Goal: Task Accomplishment & Management: Manage account settings

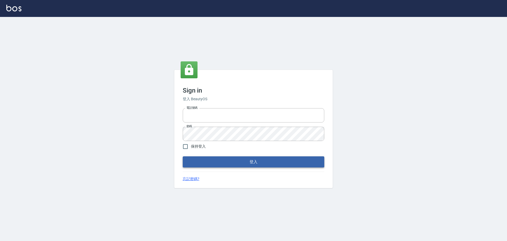
type input "0976821822"
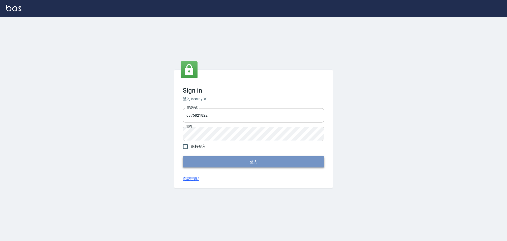
click at [272, 162] on button "登入" at bounding box center [254, 161] width 142 height 11
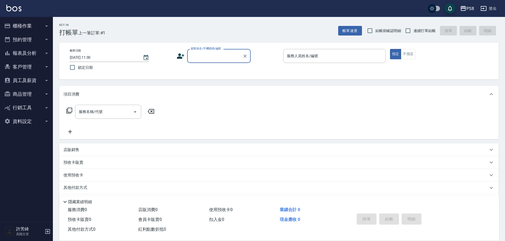
click at [464, 8] on icon "button" at bounding box center [462, 8] width 5 height 5
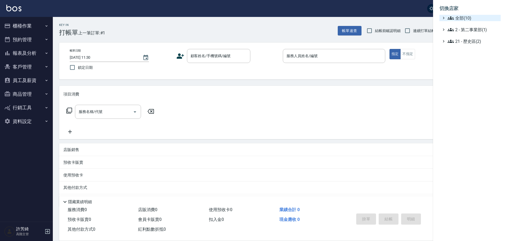
click at [469, 18] on span "全部(10)" at bounding box center [473, 18] width 51 height 6
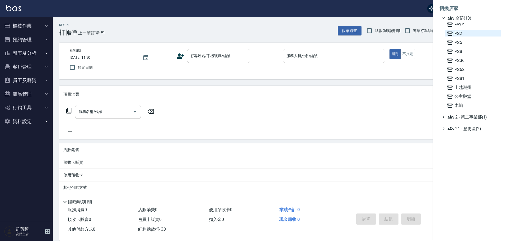
click at [461, 34] on span "PS2" at bounding box center [473, 33] width 52 height 6
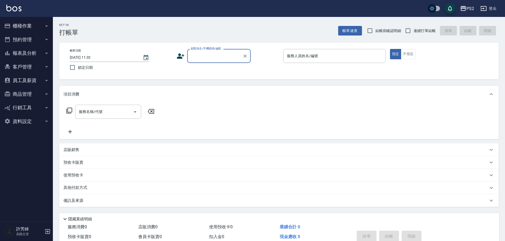
drag, startPoint x: 29, startPoint y: 23, endPoint x: 28, endPoint y: 29, distance: 6.4
click at [29, 23] on button "櫃檯作業" at bounding box center [26, 26] width 49 height 14
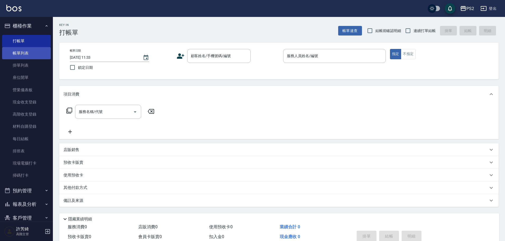
click at [26, 57] on link "帳單列表" at bounding box center [26, 53] width 49 height 12
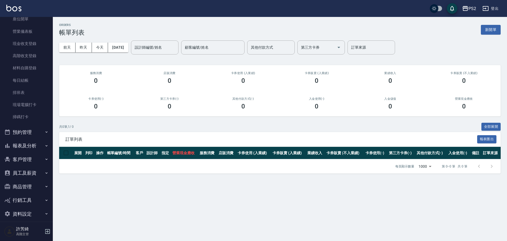
scroll to position [64, 0]
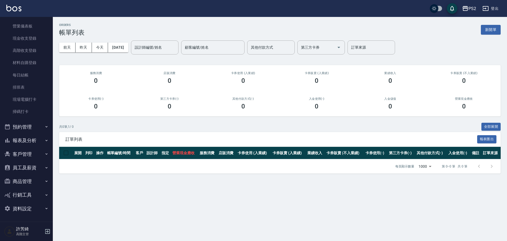
click at [28, 154] on button "客戶管理" at bounding box center [26, 154] width 49 height 14
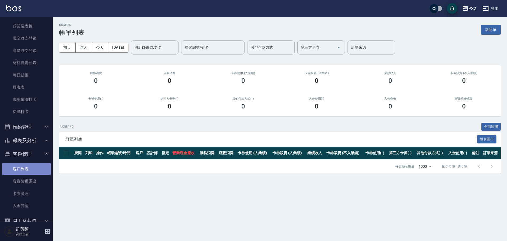
click at [29, 167] on link "客戶列表" at bounding box center [26, 169] width 49 height 12
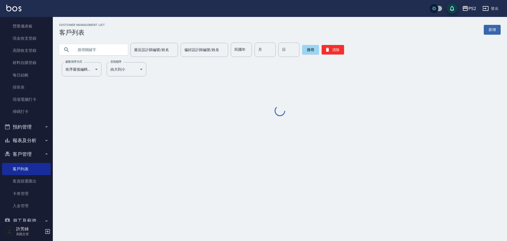
click at [91, 48] on input "text" at bounding box center [99, 50] width 50 height 14
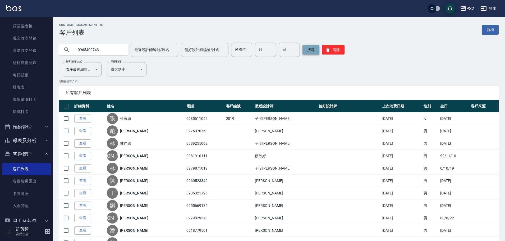
click at [311, 50] on button "搜尋" at bounding box center [310, 50] width 17 height 10
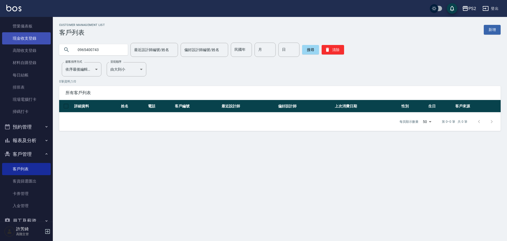
drag, startPoint x: 87, startPoint y: 52, endPoint x: 43, endPoint y: 44, distance: 44.0
click at [43, 44] on div "PS2 登出 櫃檯作業 打帳單 帳單列表 掛單列表 座位開單 營業儀表板 現金收支登錄 高階收支登錄 材料自購登錄 每日結帳 排班表 現場電腦打卡 掃碼打卡 …" at bounding box center [253, 120] width 507 height 241
drag, startPoint x: 104, startPoint y: 48, endPoint x: 61, endPoint y: 48, distance: 43.3
click at [61, 48] on div "0936862229" at bounding box center [93, 49] width 69 height 11
drag, startPoint x: 96, startPoint y: 49, endPoint x: 64, endPoint y: 48, distance: 32.5
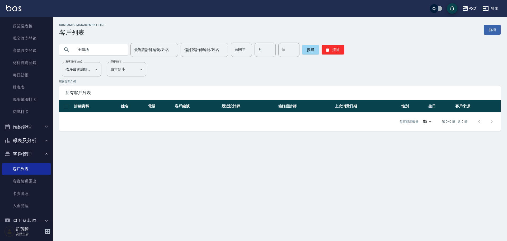
click at [64, 48] on div "王韻涵" at bounding box center [93, 49] width 69 height 11
type input "0976364331"
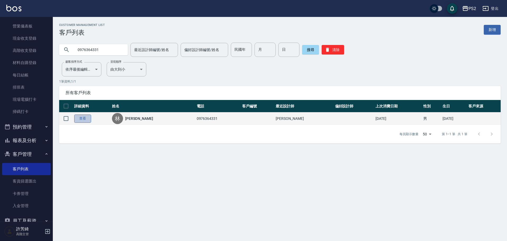
click at [89, 121] on link "查看" at bounding box center [82, 118] width 17 height 8
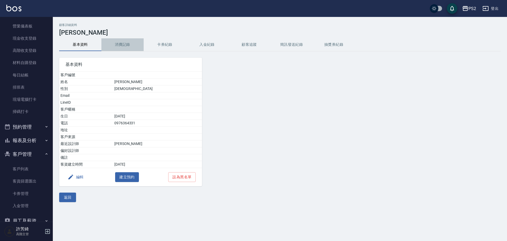
click at [119, 42] on button "消費記錄" at bounding box center [122, 44] width 42 height 13
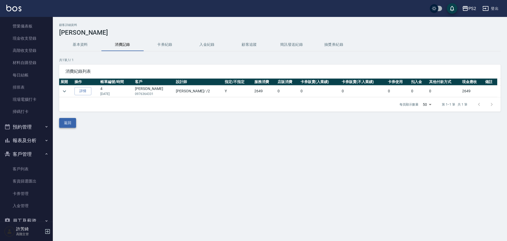
click at [65, 121] on button "返回" at bounding box center [67, 123] width 17 height 10
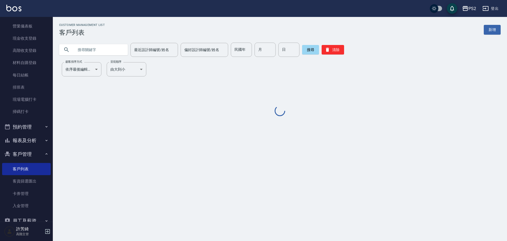
click at [88, 50] on input "text" at bounding box center [99, 50] width 50 height 14
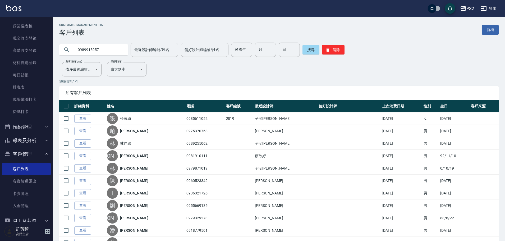
type input "0989915957"
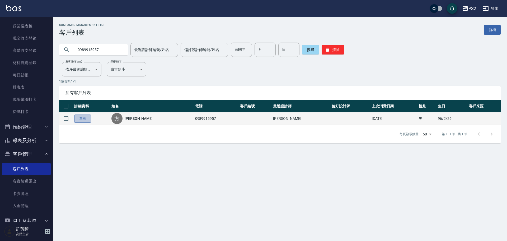
click at [79, 122] on link "查看" at bounding box center [82, 118] width 17 height 8
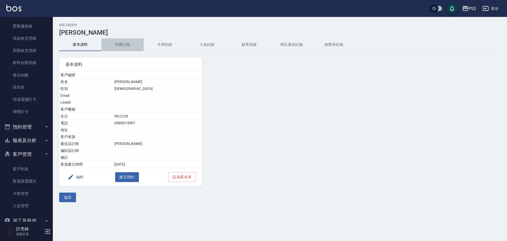
click at [133, 41] on button "消費記錄" at bounding box center [122, 44] width 42 height 13
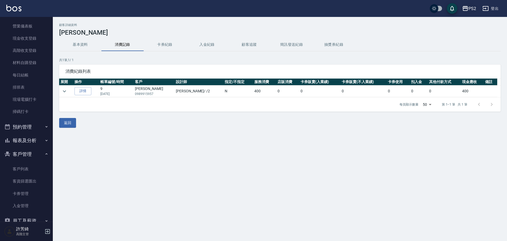
click at [470, 11] on div "PS2" at bounding box center [473, 8] width 8 height 7
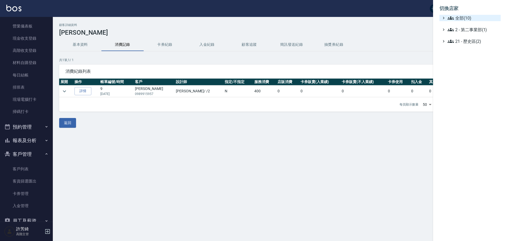
click at [467, 20] on span "全部(10)" at bounding box center [473, 18] width 51 height 6
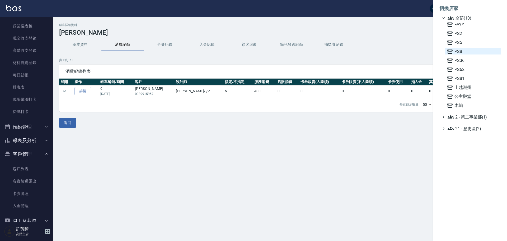
click at [460, 52] on span "PS8" at bounding box center [473, 51] width 52 height 6
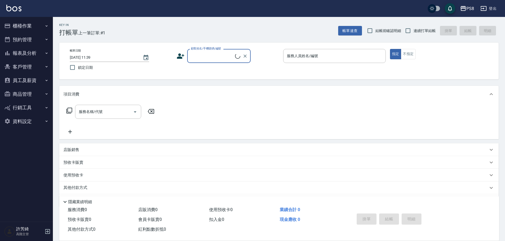
click at [31, 66] on button "客戶管理" at bounding box center [26, 67] width 49 height 14
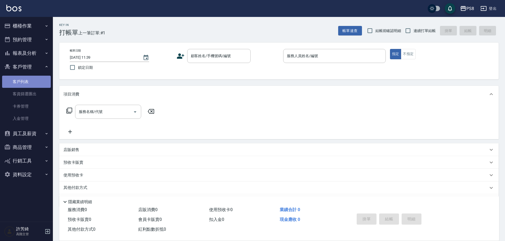
click at [31, 79] on link "客戶列表" at bounding box center [26, 82] width 49 height 12
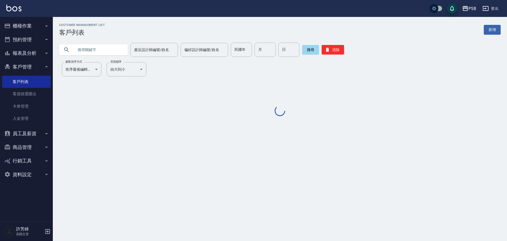
click at [91, 50] on input "text" at bounding box center [99, 50] width 50 height 14
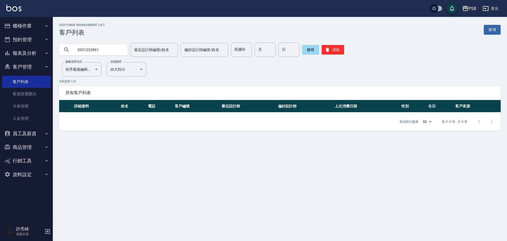
drag, startPoint x: 102, startPoint y: 48, endPoint x: 58, endPoint y: 50, distance: 44.2
click at [58, 50] on div "0921232861 最近設計師編號/姓名 最近設計師編號/姓名 偏好設計師編號/姓名 偏好設計師編號/姓名 民國年 民國年 月 月 日 日 搜尋 清除" at bounding box center [277, 46] width 448 height 21
type input "郁璇"
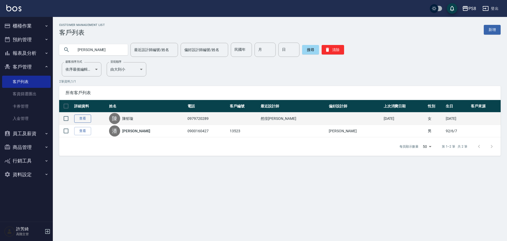
click at [81, 119] on link "查看" at bounding box center [82, 118] width 17 height 8
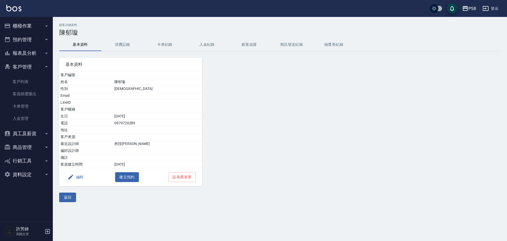
click at [128, 44] on button "消費記錄" at bounding box center [122, 44] width 42 height 13
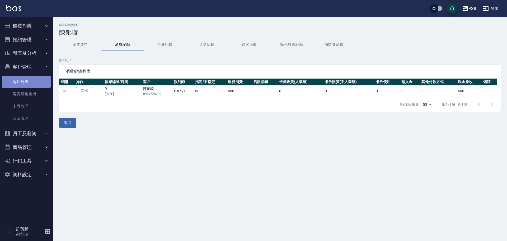
click at [26, 83] on link "客戶列表" at bounding box center [26, 82] width 49 height 12
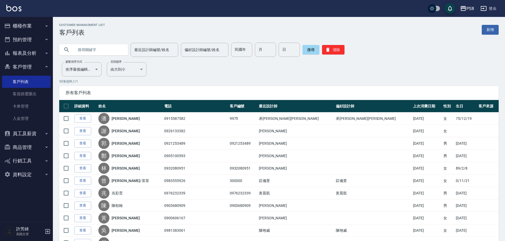
click at [80, 49] on input "text" at bounding box center [99, 50] width 50 height 14
type input "0963061430"
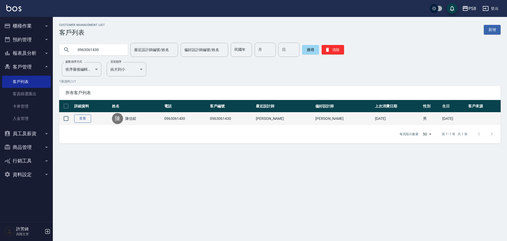
click at [83, 120] on link "查看" at bounding box center [82, 118] width 17 height 8
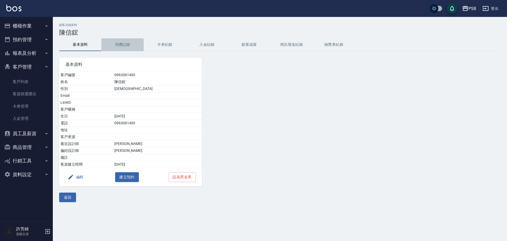
click at [117, 44] on button "消費記錄" at bounding box center [122, 44] width 42 height 13
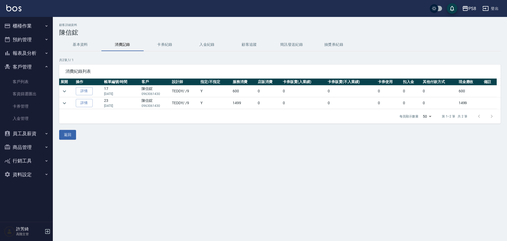
click at [69, 90] on td at bounding box center [66, 91] width 15 height 12
click at [66, 93] on icon "expand row" at bounding box center [64, 91] width 6 height 6
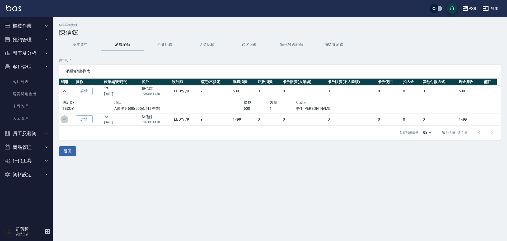
click at [66, 120] on icon "expand row" at bounding box center [64, 119] width 6 height 6
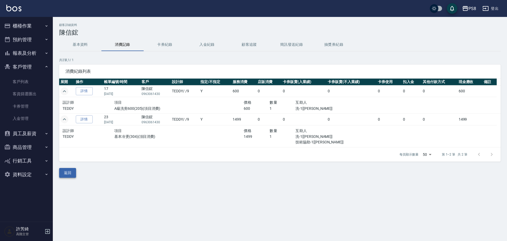
click at [68, 174] on button "返回" at bounding box center [67, 173] width 17 height 10
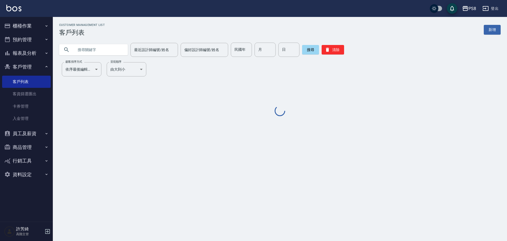
click at [85, 49] on input "text" at bounding box center [99, 50] width 50 height 14
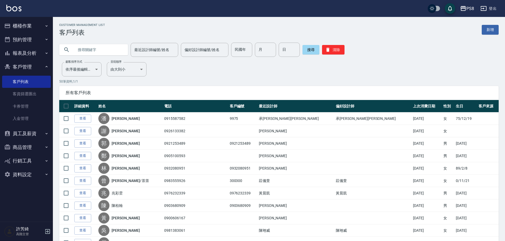
type input "0"
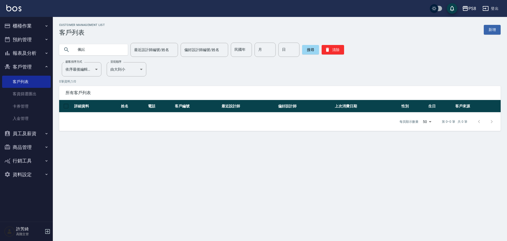
drag, startPoint x: 101, startPoint y: 52, endPoint x: 66, endPoint y: 53, distance: 35.7
click at [66, 53] on div "佩妘" at bounding box center [93, 49] width 69 height 11
type input "郁璇"
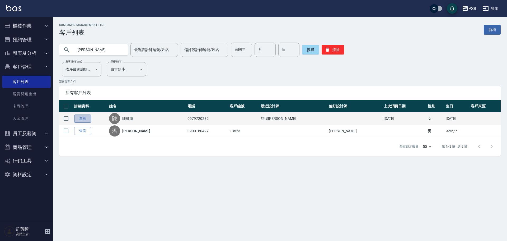
click at [80, 116] on link "查看" at bounding box center [82, 118] width 17 height 8
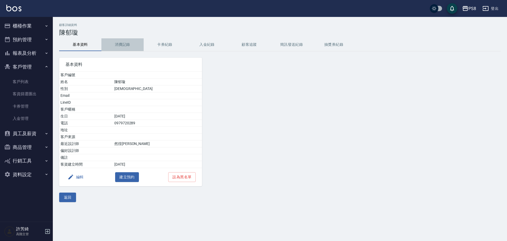
click at [120, 43] on button "消費記錄" at bounding box center [122, 44] width 42 height 13
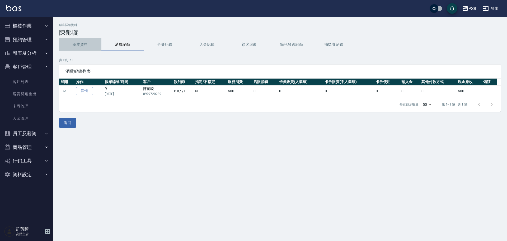
click at [83, 42] on button "基本資料" at bounding box center [80, 44] width 42 height 13
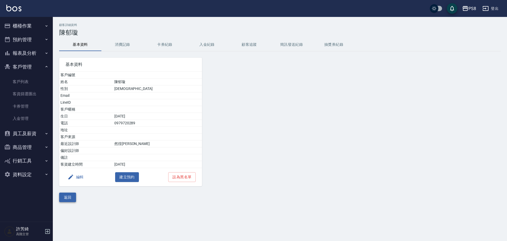
click at [63, 197] on button "返回" at bounding box center [67, 197] width 17 height 10
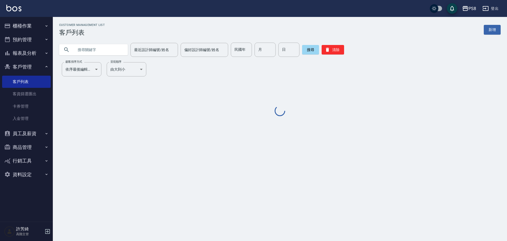
click at [95, 49] on input "text" at bounding box center [99, 50] width 50 height 14
click at [91, 50] on input "text" at bounding box center [99, 50] width 50 height 14
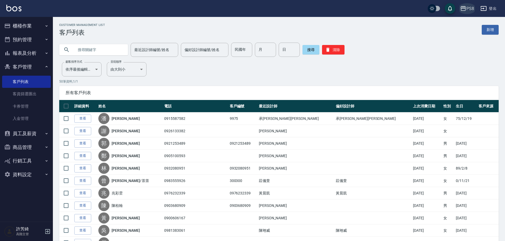
click at [467, 9] on div "PS8" at bounding box center [470, 8] width 8 height 7
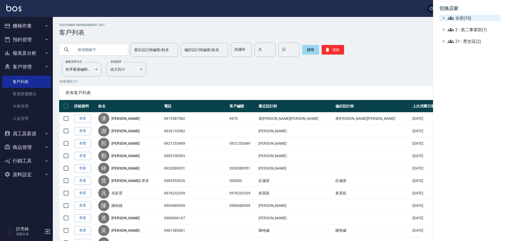
click at [466, 20] on span "全部(10)" at bounding box center [473, 18] width 51 height 6
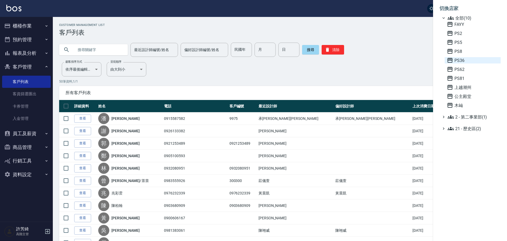
click at [463, 62] on span "PS36" at bounding box center [473, 60] width 52 height 6
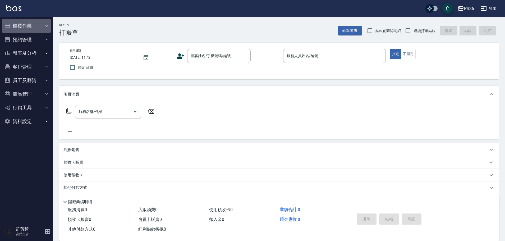
click at [32, 27] on button "櫃檯作業" at bounding box center [26, 26] width 49 height 14
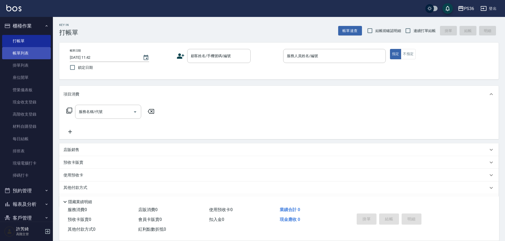
click at [28, 53] on link "帳單列表" at bounding box center [26, 53] width 49 height 12
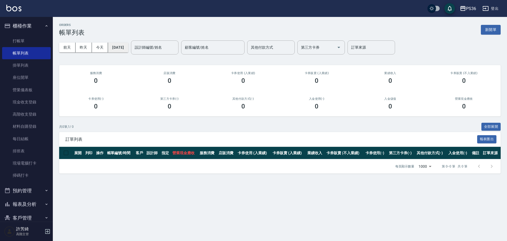
click at [118, 49] on button "[DATE]" at bounding box center [118, 48] width 20 height 10
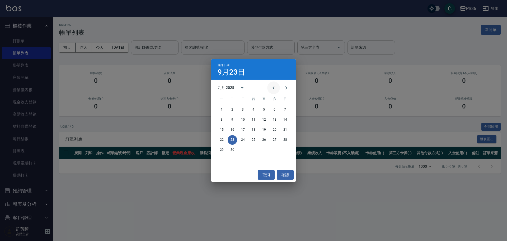
click at [277, 87] on icon "Previous month" at bounding box center [274, 88] width 6 height 6
click at [240, 149] on button "27" at bounding box center [243, 150] width 10 height 10
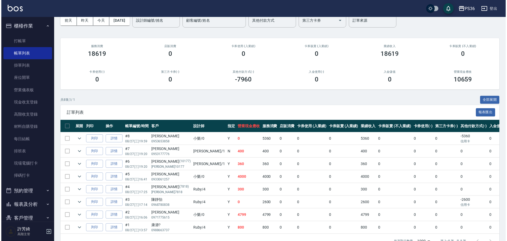
scroll to position [18, 0]
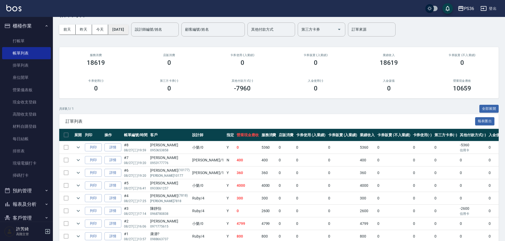
click at [128, 30] on button "2025/08/27" at bounding box center [118, 30] width 20 height 10
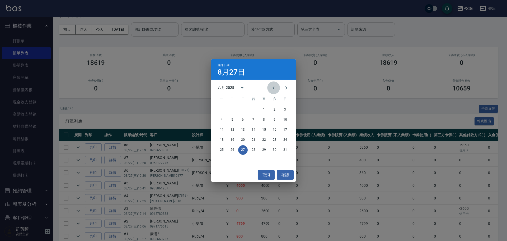
click at [273, 85] on icon "Previous month" at bounding box center [274, 88] width 6 height 6
click at [232, 140] on button "22" at bounding box center [233, 140] width 10 height 10
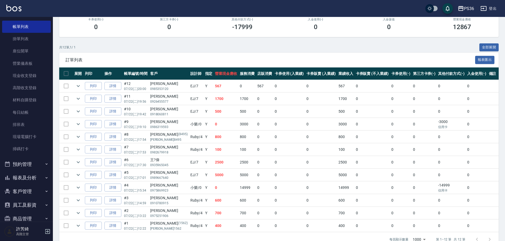
scroll to position [64, 0]
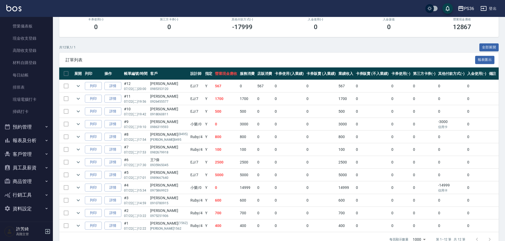
click at [27, 152] on button "客戶管理" at bounding box center [26, 154] width 49 height 14
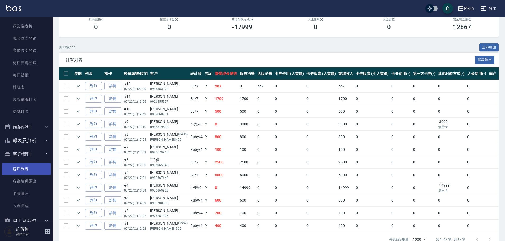
click at [29, 165] on link "客戶列表" at bounding box center [26, 169] width 49 height 12
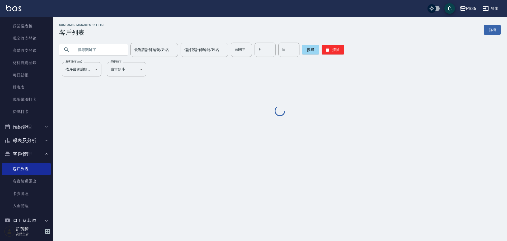
click at [96, 49] on input "text" at bounding box center [99, 50] width 50 height 14
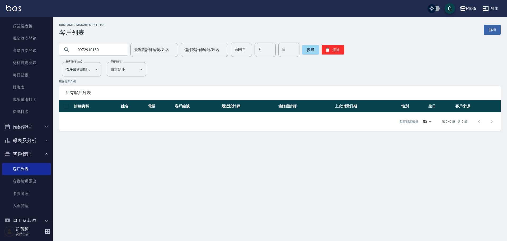
drag, startPoint x: 105, startPoint y: 49, endPoint x: 50, endPoint y: 48, distance: 55.2
click at [50, 48] on div "PS36 登出 櫃檯作業 打帳單 帳單列表 掛單列表 座位開單 營業儀表板 現金收支登錄 高階收支登錄 材料自購登錄 每日結帳 排班表 現場電腦打卡 掃碼打卡…" at bounding box center [253, 120] width 507 height 241
type input "0952339212"
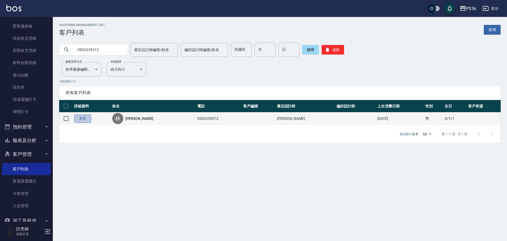
click at [86, 119] on link "查看" at bounding box center [82, 118] width 17 height 8
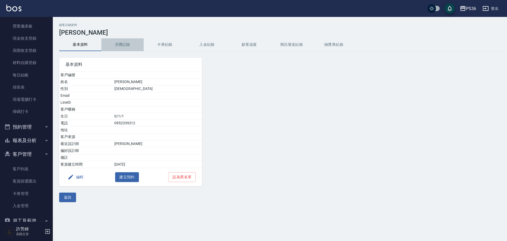
click at [121, 44] on button "消費記錄" at bounding box center [122, 44] width 42 height 13
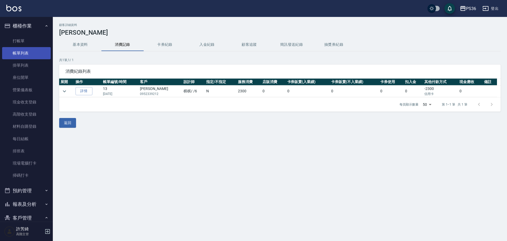
click at [32, 56] on link "帳單列表" at bounding box center [26, 53] width 49 height 12
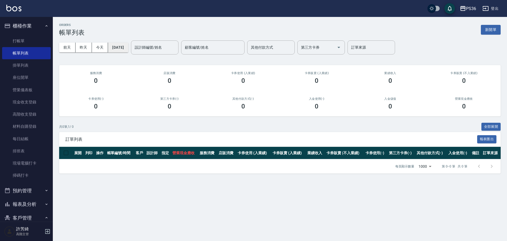
click at [128, 44] on button "[DATE]" at bounding box center [118, 48] width 20 height 10
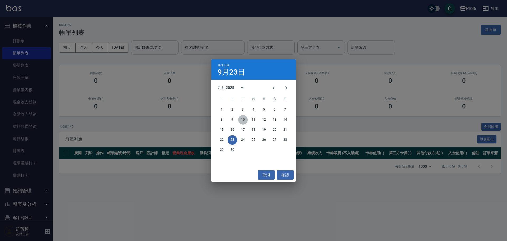
click at [243, 119] on button "10" at bounding box center [243, 120] width 10 height 10
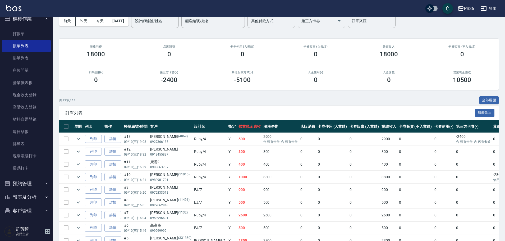
scroll to position [26, 0]
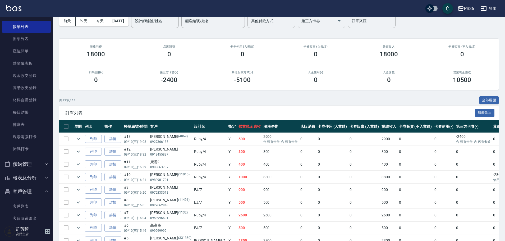
drag, startPoint x: 24, startPoint y: 204, endPoint x: 59, endPoint y: 149, distance: 65.6
click at [23, 204] on link "客戶列表" at bounding box center [26, 206] width 49 height 12
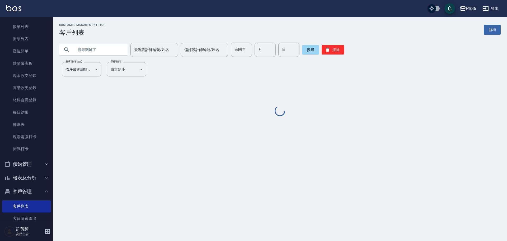
click at [89, 49] on input "text" at bounding box center [99, 50] width 50 height 14
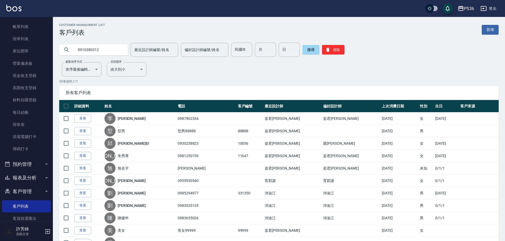
type input "0910380312"
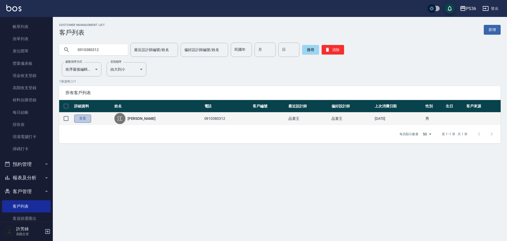
click at [80, 121] on link "查看" at bounding box center [82, 118] width 17 height 8
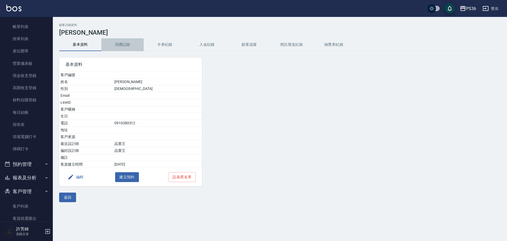
click at [123, 45] on button "消費記錄" at bounding box center [122, 44] width 42 height 13
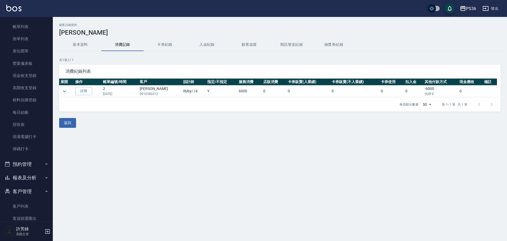
click at [467, 8] on div "PS36" at bounding box center [471, 8] width 10 height 7
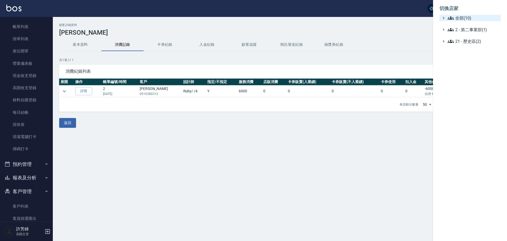
click at [465, 17] on span "全部(10)" at bounding box center [473, 18] width 51 height 6
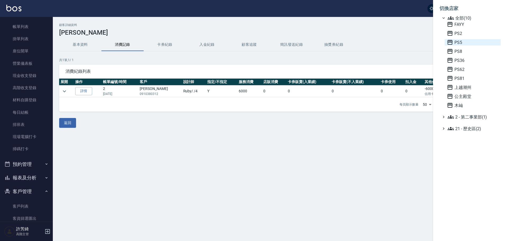
click at [461, 41] on span "PS5" at bounding box center [473, 42] width 52 height 6
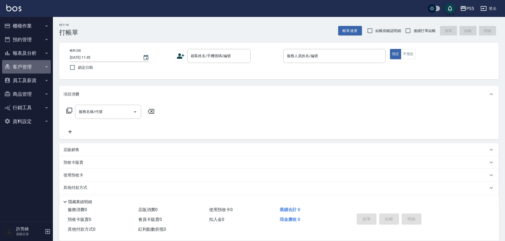
click at [26, 67] on button "客戶管理" at bounding box center [26, 67] width 49 height 14
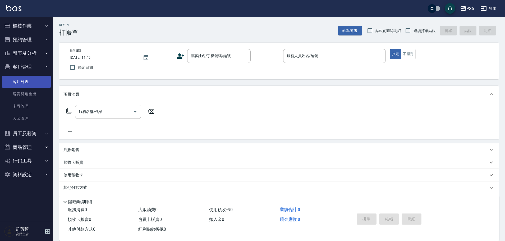
drag, startPoint x: 22, startPoint y: 85, endPoint x: 29, endPoint y: 78, distance: 9.5
click at [22, 85] on link "客戶列表" at bounding box center [26, 82] width 49 height 12
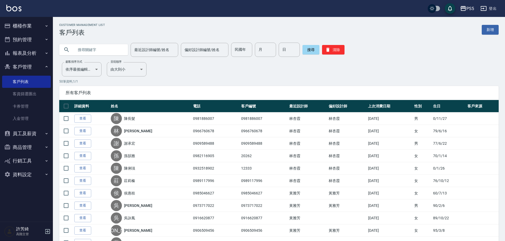
click at [85, 48] on input "text" at bounding box center [99, 50] width 50 height 14
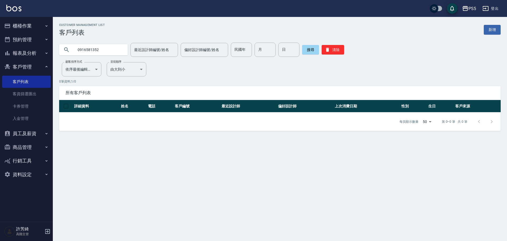
drag, startPoint x: 100, startPoint y: 46, endPoint x: 61, endPoint y: 47, distance: 38.6
click at [61, 47] on div "0916581352" at bounding box center [93, 49] width 69 height 11
drag, startPoint x: 97, startPoint y: 50, endPoint x: 26, endPoint y: 49, distance: 71.6
click at [26, 49] on div "PS5 登出 櫃檯作業 打帳單 帳單列表 掛單列表 座位開單 營業儀表板 現金收支登錄 高階收支登錄 材料自購登錄 每日結帳 排班表 現場電腦打卡 掃碼打卡 …" at bounding box center [253, 120] width 507 height 241
type input "0902466105"
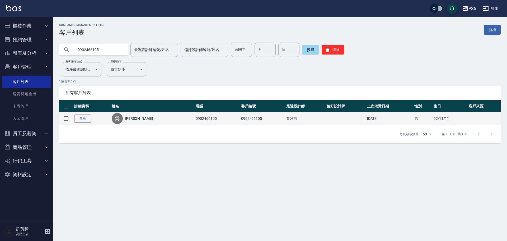
click at [83, 117] on link "查看" at bounding box center [82, 118] width 17 height 8
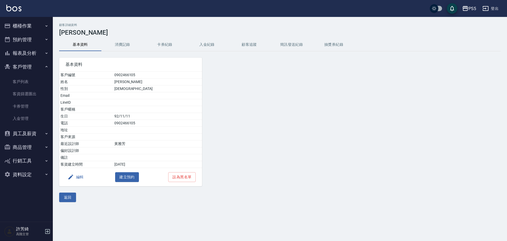
click at [123, 40] on button "消費記錄" at bounding box center [122, 44] width 42 height 13
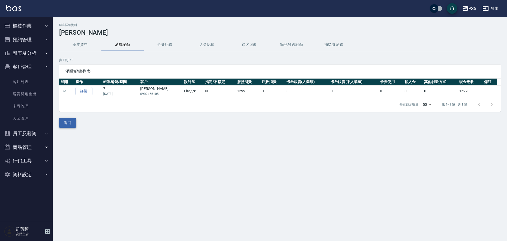
click at [64, 122] on button "返回" at bounding box center [67, 123] width 17 height 10
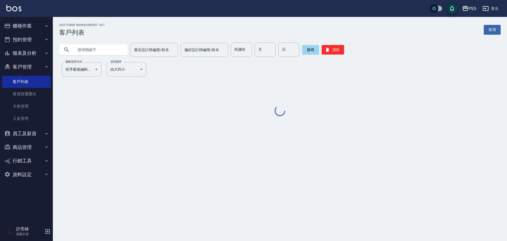
click at [88, 52] on input "text" at bounding box center [99, 50] width 50 height 14
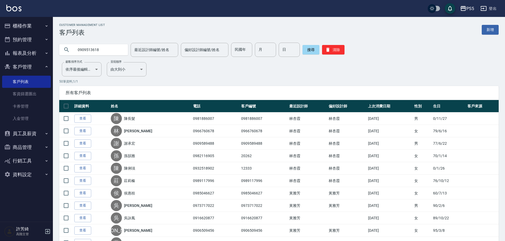
type input "0909513618"
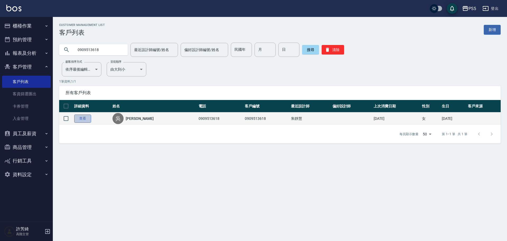
click at [80, 119] on link "查看" at bounding box center [82, 118] width 17 height 8
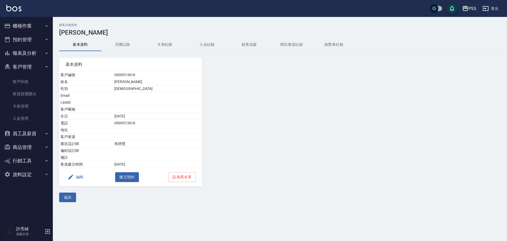
click at [122, 46] on button "消費記錄" at bounding box center [122, 44] width 42 height 13
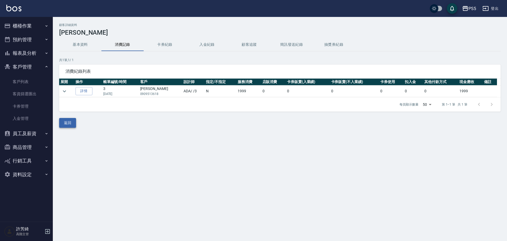
click at [73, 120] on button "返回" at bounding box center [67, 123] width 17 height 10
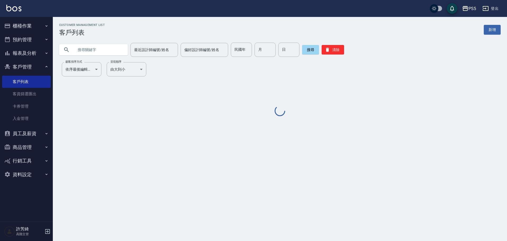
click at [88, 49] on input "text" at bounding box center [99, 50] width 50 height 14
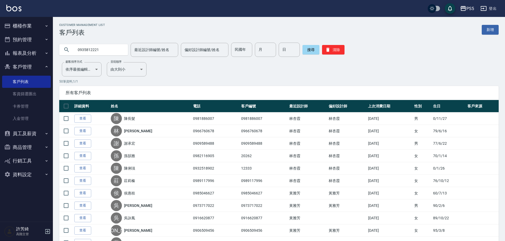
type input "0935812221"
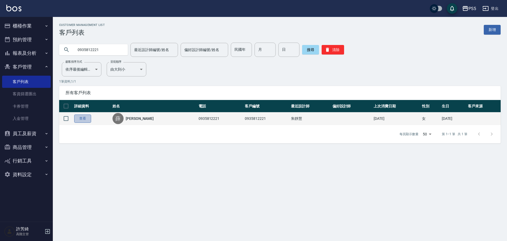
click at [79, 118] on link "查看" at bounding box center [82, 118] width 17 height 8
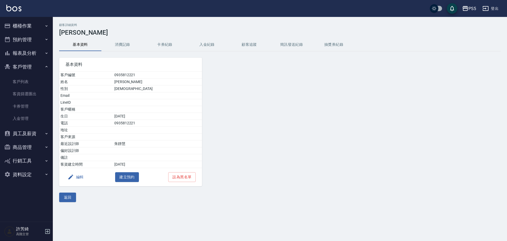
click at [120, 42] on button "消費記錄" at bounding box center [122, 44] width 42 height 13
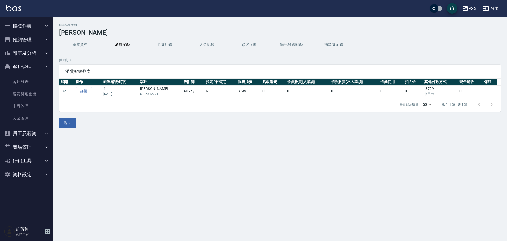
click at [85, 44] on button "基本資料" at bounding box center [80, 44] width 42 height 13
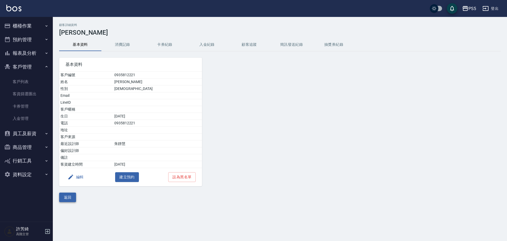
click at [68, 198] on button "返回" at bounding box center [67, 197] width 17 height 10
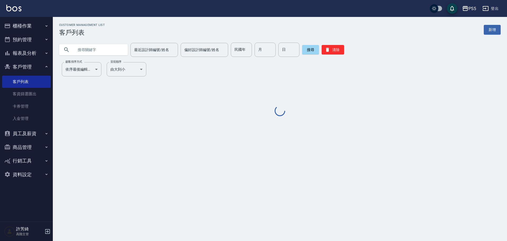
click at [88, 52] on input "text" at bounding box center [99, 50] width 50 height 14
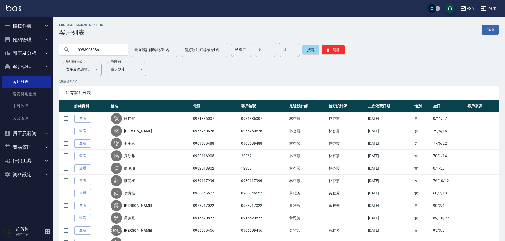
type input "0983903086"
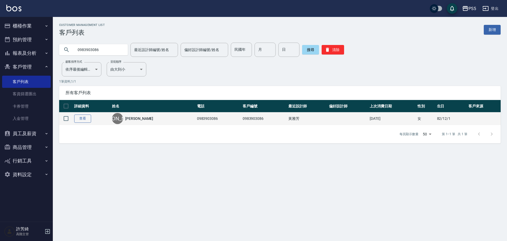
click at [81, 120] on link "查看" at bounding box center [82, 118] width 17 height 8
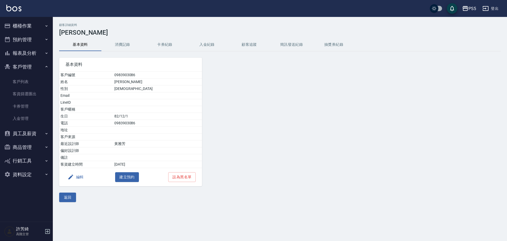
click at [127, 43] on button "消費記錄" at bounding box center [122, 44] width 42 height 13
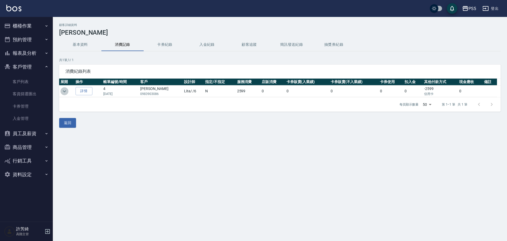
click at [63, 91] on icon "expand row" at bounding box center [64, 91] width 6 height 6
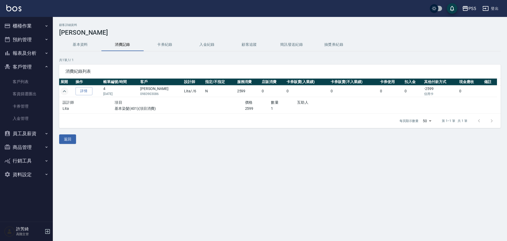
click at [20, 25] on button "櫃檯作業" at bounding box center [26, 26] width 49 height 14
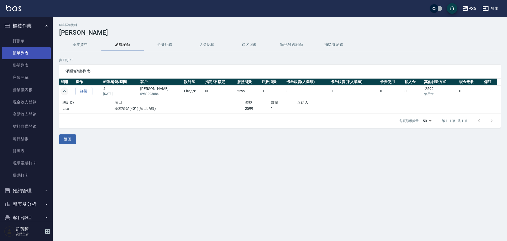
click at [25, 50] on link "帳單列表" at bounding box center [26, 53] width 49 height 12
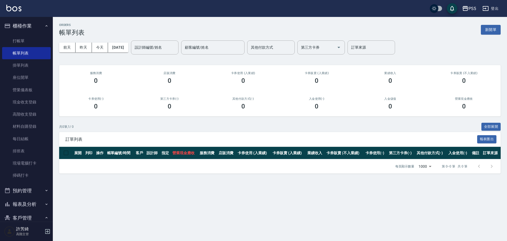
click at [123, 46] on button "[DATE]" at bounding box center [118, 48] width 20 height 10
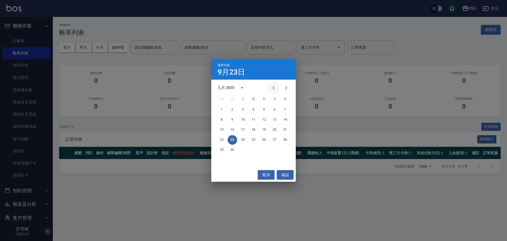
click at [272, 89] on icon "Previous month" at bounding box center [274, 88] width 6 height 6
click at [272, 91] on icon "Previous month" at bounding box center [274, 88] width 6 height 6
click at [274, 140] on button "26" at bounding box center [275, 140] width 10 height 10
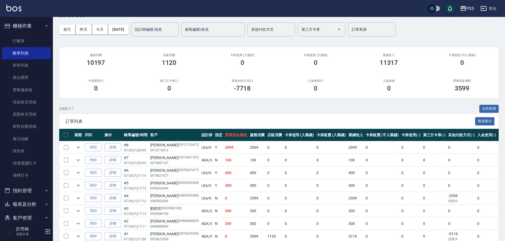
scroll to position [26, 0]
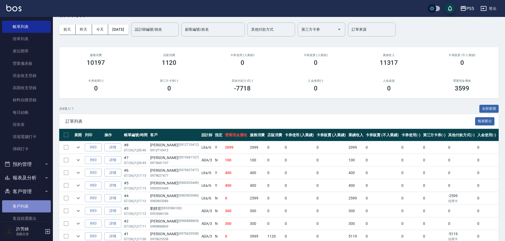
click at [29, 205] on link "客戶列表" at bounding box center [26, 206] width 49 height 12
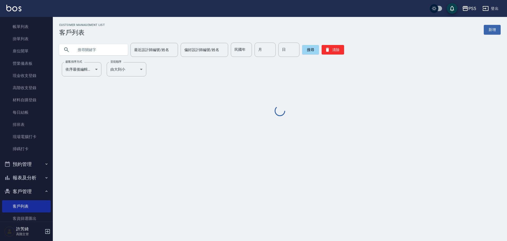
click at [90, 50] on input "text" at bounding box center [99, 50] width 50 height 14
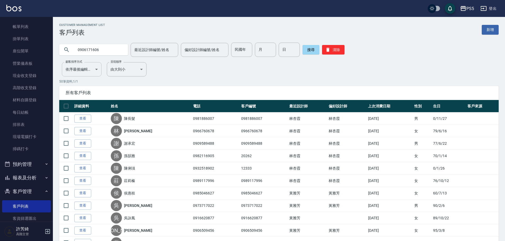
type input "0906171606"
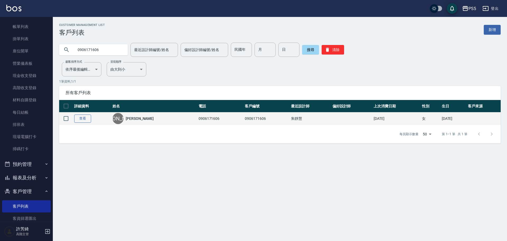
click at [79, 119] on link "查看" at bounding box center [82, 118] width 17 height 8
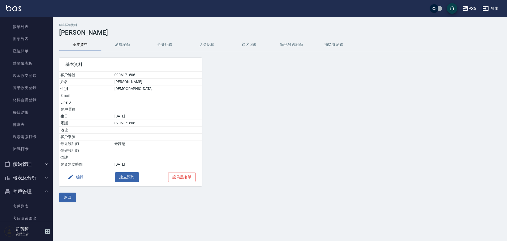
click at [126, 46] on button "消費記錄" at bounding box center [122, 44] width 42 height 13
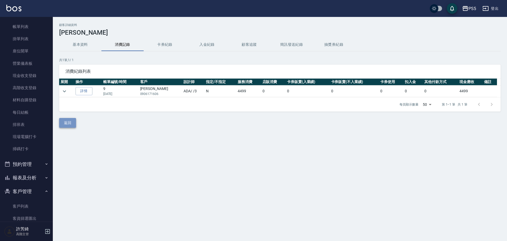
click at [74, 120] on button "返回" at bounding box center [67, 123] width 17 height 10
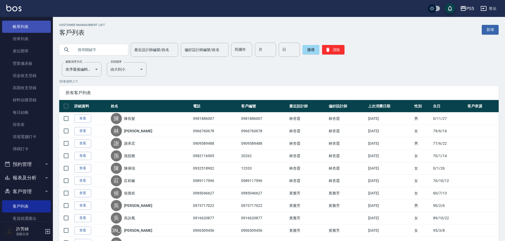
drag, startPoint x: 36, startPoint y: 26, endPoint x: 46, endPoint y: 30, distance: 10.5
click at [36, 26] on link "帳單列表" at bounding box center [26, 27] width 49 height 12
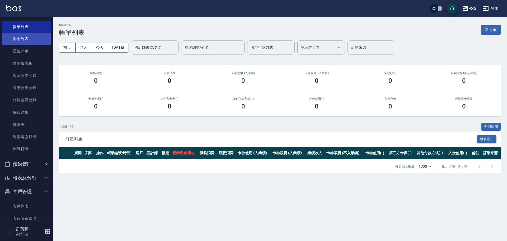
click at [37, 44] on link "掛單列表" at bounding box center [26, 39] width 49 height 12
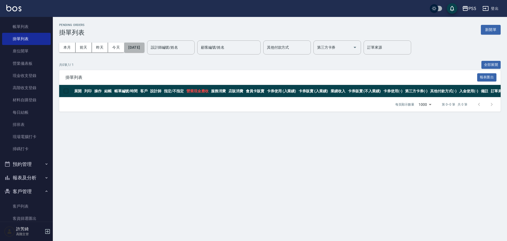
click at [144, 49] on button "[DATE]" at bounding box center [134, 48] width 20 height 10
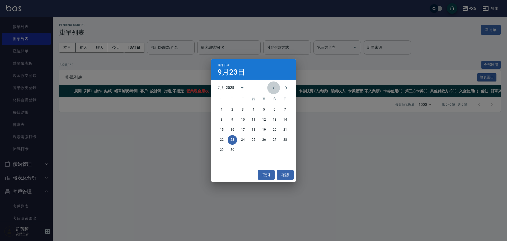
click at [275, 88] on icon "Previous month" at bounding box center [274, 88] width 6 height 6
click at [223, 138] on button "18" at bounding box center [222, 140] width 10 height 10
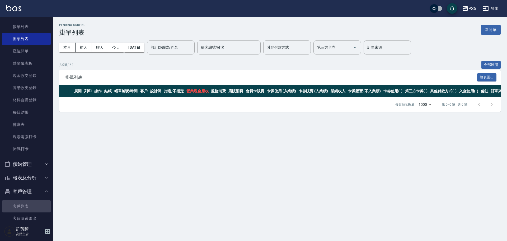
drag, startPoint x: 26, startPoint y: 211, endPoint x: 53, endPoint y: 129, distance: 86.3
click at [26, 211] on link "客戶列表" at bounding box center [26, 206] width 49 height 12
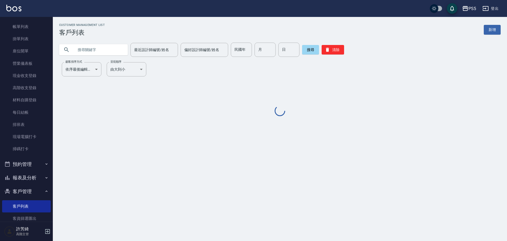
click at [97, 47] on input "text" at bounding box center [99, 50] width 50 height 14
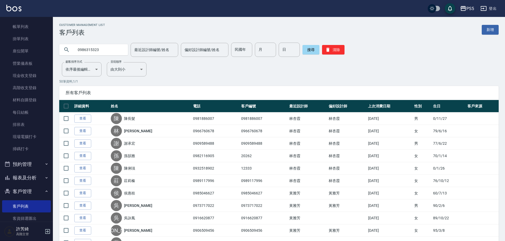
type input "0986315323"
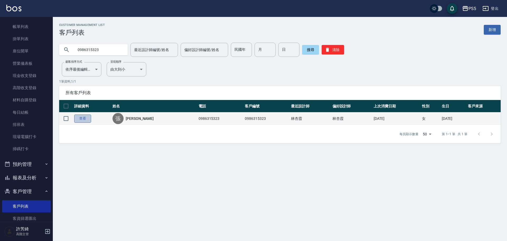
click at [77, 119] on link "查看" at bounding box center [82, 118] width 17 height 8
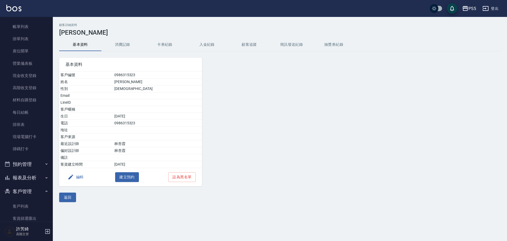
click at [122, 46] on button "消費記錄" at bounding box center [122, 44] width 42 height 13
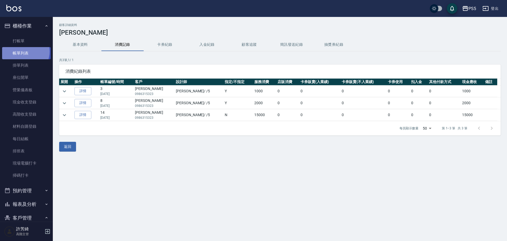
click at [25, 52] on link "帳單列表" at bounding box center [26, 53] width 49 height 12
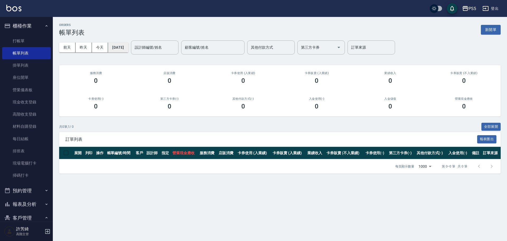
click at [123, 47] on button "2025/09/23" at bounding box center [118, 48] width 20 height 10
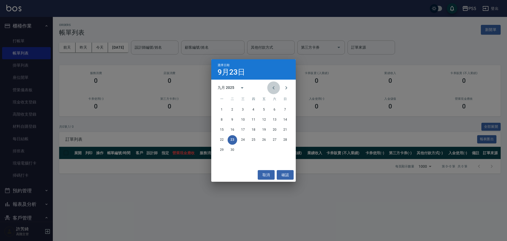
drag, startPoint x: 274, startPoint y: 88, endPoint x: 273, endPoint y: 101, distance: 13.3
click at [274, 88] on icon "Previous month" at bounding box center [274, 88] width 6 height 6
drag, startPoint x: 287, startPoint y: 148, endPoint x: 268, endPoint y: 146, distance: 18.9
click at [287, 148] on button "31" at bounding box center [286, 150] width 10 height 10
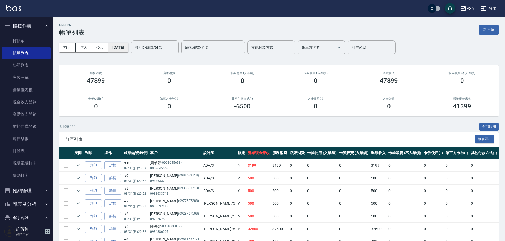
click at [124, 48] on button "2025/08/31" at bounding box center [118, 48] width 20 height 10
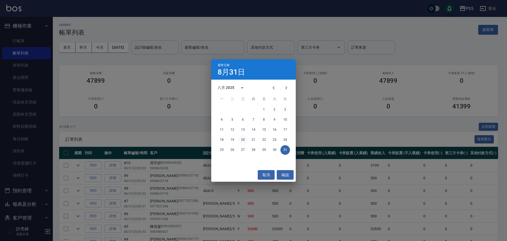
click at [243, 139] on button "20" at bounding box center [243, 140] width 10 height 10
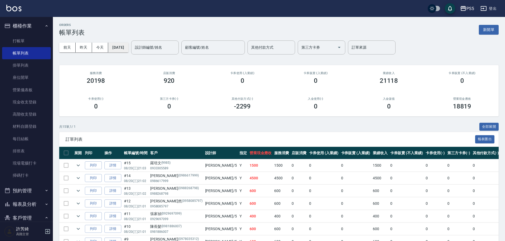
click at [119, 46] on button "2025/08/20" at bounding box center [118, 48] width 20 height 10
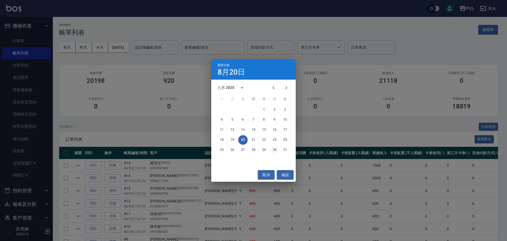
click at [273, 150] on button "30" at bounding box center [275, 150] width 10 height 10
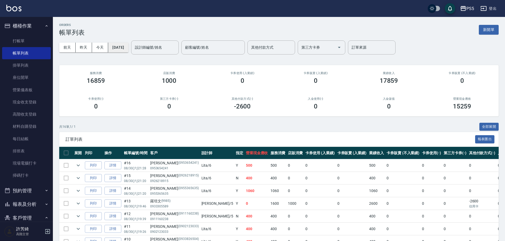
click at [123, 46] on button "2025/08/30" at bounding box center [118, 48] width 20 height 10
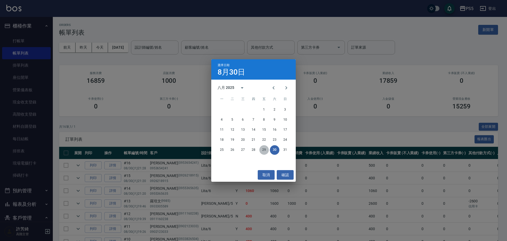
click at [268, 152] on button "29" at bounding box center [264, 150] width 10 height 10
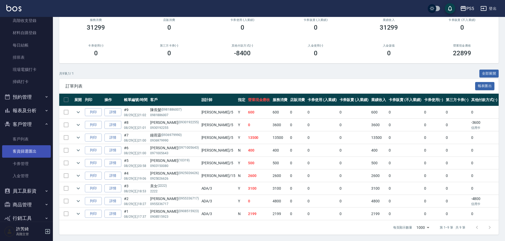
scroll to position [106, 0]
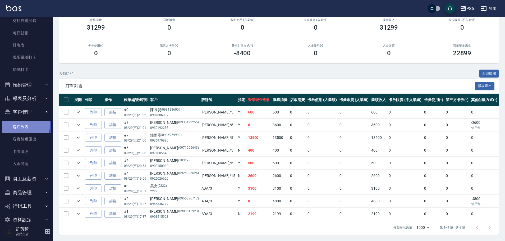
click at [24, 124] on link "客戶列表" at bounding box center [26, 127] width 49 height 12
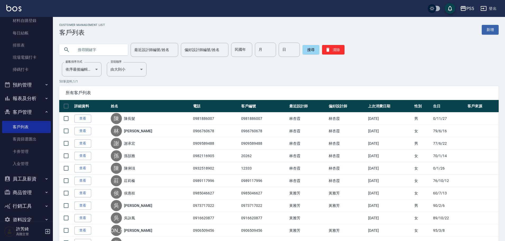
click at [88, 46] on input "text" at bounding box center [99, 50] width 50 height 14
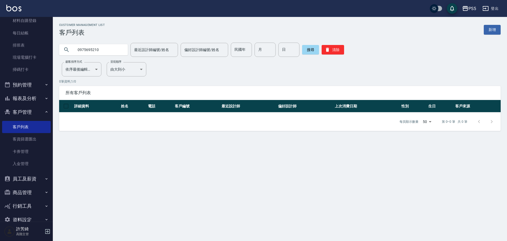
drag, startPoint x: 75, startPoint y: 49, endPoint x: 72, endPoint y: 50, distance: 3.3
click at [72, 50] on div "0975695210" at bounding box center [93, 49] width 69 height 11
type input "羅佑"
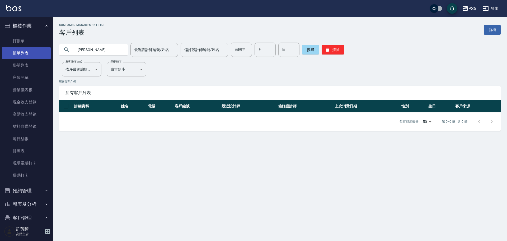
click at [28, 54] on link "帳單列表" at bounding box center [26, 53] width 49 height 12
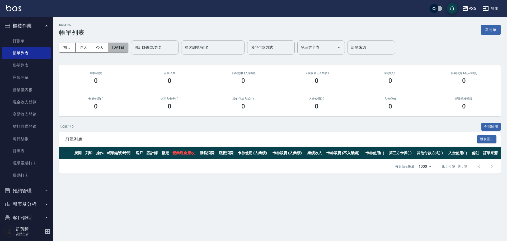
click at [118, 47] on button "2025/09/23" at bounding box center [118, 48] width 20 height 10
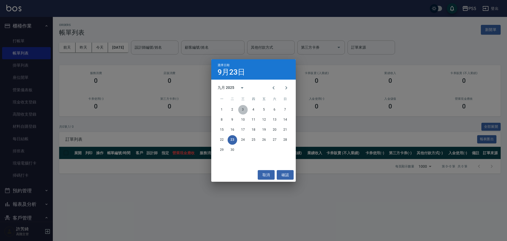
click at [244, 111] on button "3" at bounding box center [243, 110] width 10 height 10
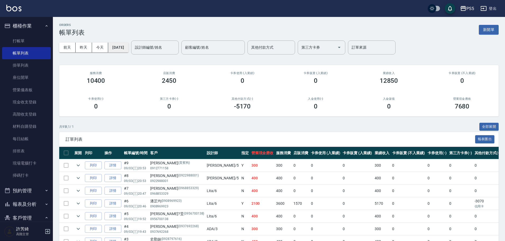
click at [128, 46] on button "2025/09/03" at bounding box center [118, 48] width 20 height 10
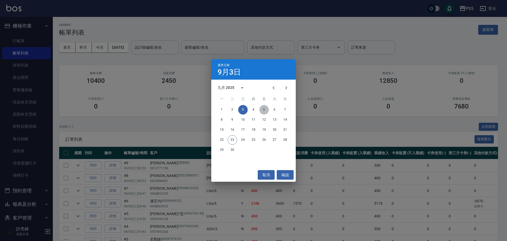
click at [267, 109] on button "5" at bounding box center [264, 110] width 10 height 10
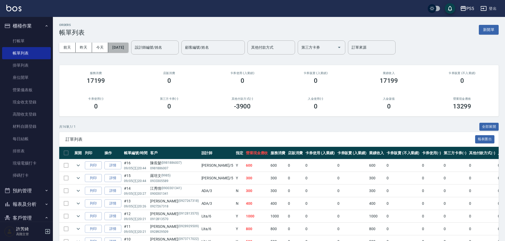
click at [126, 50] on button "2025/09/05" at bounding box center [118, 48] width 20 height 10
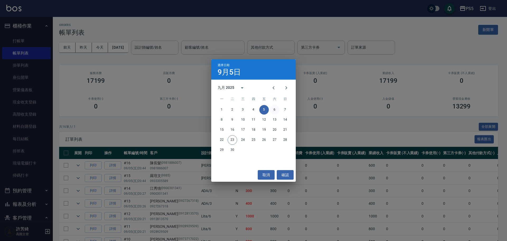
click at [276, 112] on button "6" at bounding box center [275, 110] width 10 height 10
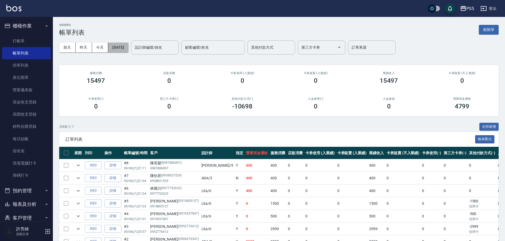
click at [128, 46] on button "2025/09/06" at bounding box center [118, 48] width 20 height 10
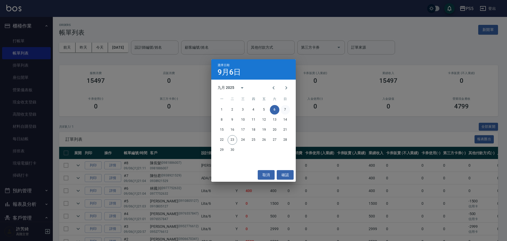
click at [284, 109] on button "7" at bounding box center [286, 110] width 10 height 10
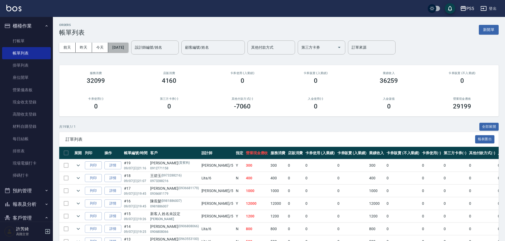
click at [127, 49] on button "2025/09/07" at bounding box center [118, 48] width 20 height 10
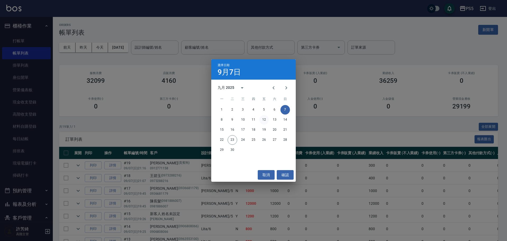
click at [263, 119] on button "12" at bounding box center [264, 120] width 10 height 10
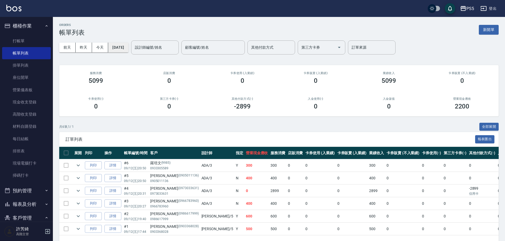
click at [128, 48] on button "2025/09/12" at bounding box center [118, 48] width 20 height 10
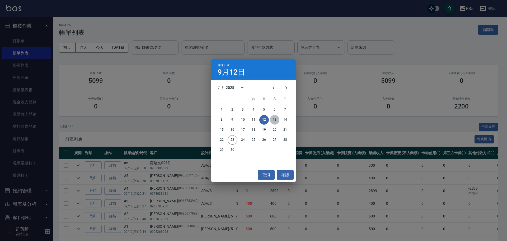
click at [277, 120] on button "13" at bounding box center [275, 120] width 10 height 10
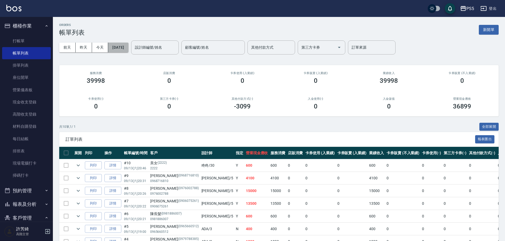
click at [125, 48] on button "2025/09/13" at bounding box center [118, 48] width 20 height 10
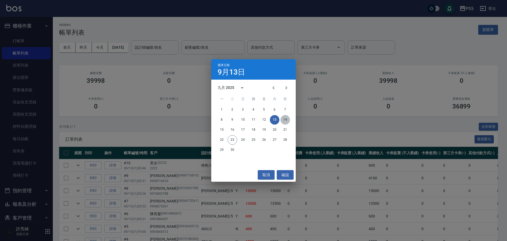
click at [286, 119] on button "14" at bounding box center [286, 120] width 10 height 10
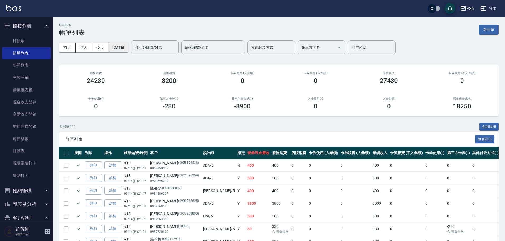
click at [128, 45] on button "2025/09/14" at bounding box center [118, 48] width 20 height 10
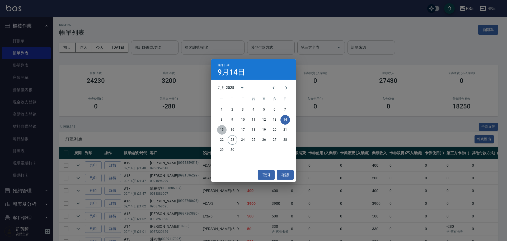
click at [221, 130] on button "15" at bounding box center [222, 130] width 10 height 10
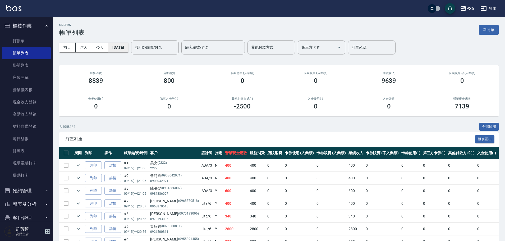
click at [125, 49] on button "2025/09/15" at bounding box center [118, 48] width 20 height 10
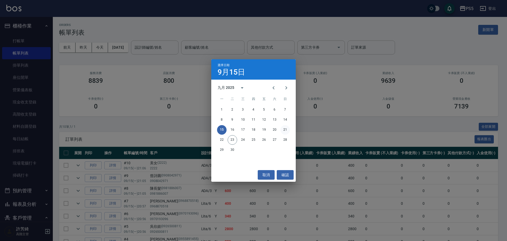
click at [287, 130] on button "21" at bounding box center [286, 130] width 10 height 10
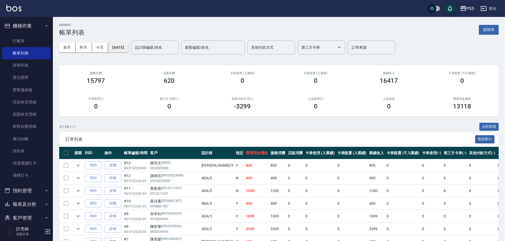
click at [124, 47] on button "2025/09/21" at bounding box center [118, 48] width 20 height 10
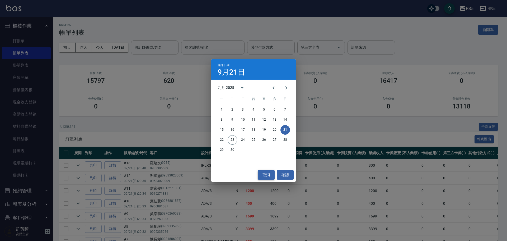
click at [267, 170] on button "取消" at bounding box center [266, 175] width 17 height 10
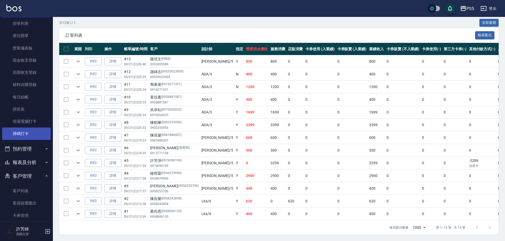
scroll to position [106, 0]
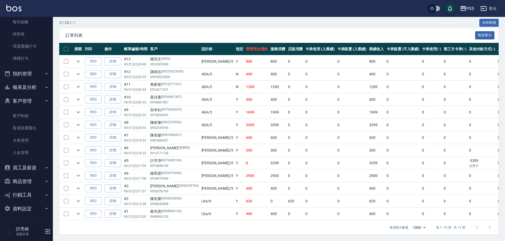
click at [28, 168] on button "員工及薪資" at bounding box center [26, 168] width 49 height 14
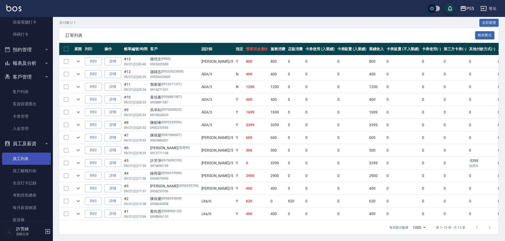
scroll to position [170, 0]
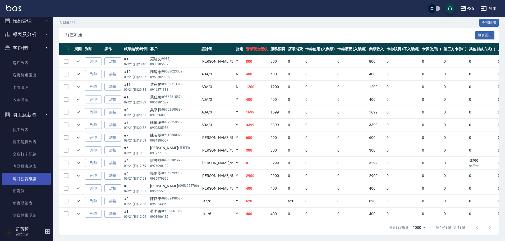
click at [31, 181] on link "每月薪資維護" at bounding box center [26, 178] width 49 height 12
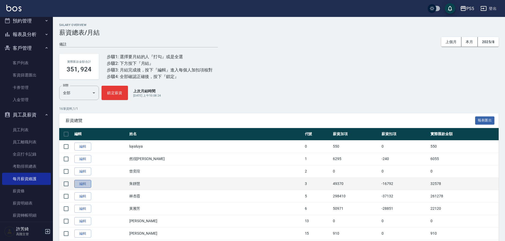
click at [81, 182] on link "編輯" at bounding box center [82, 184] width 17 height 8
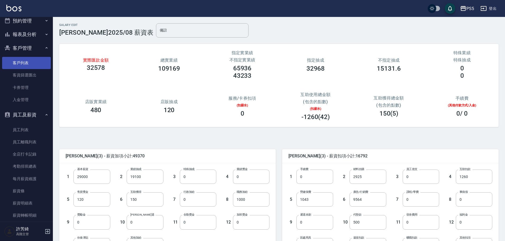
click at [31, 60] on link "客戶列表" at bounding box center [26, 63] width 49 height 12
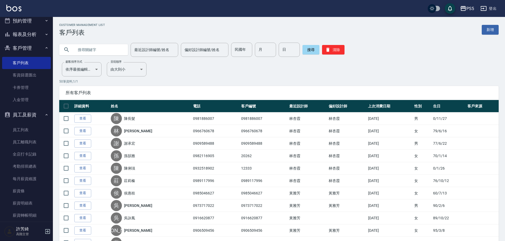
click at [90, 47] on input "text" at bounding box center [99, 50] width 50 height 14
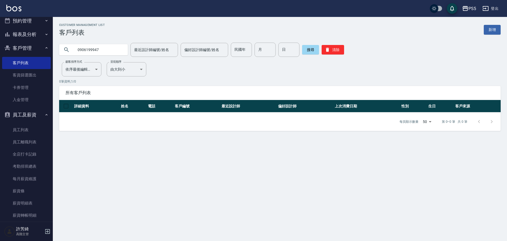
drag, startPoint x: 104, startPoint y: 48, endPoint x: 56, endPoint y: 47, distance: 48.4
click at [56, 47] on div "0906199947 最近設計師編號/姓名 最近設計師編號/姓名 偏好設計師編號/姓名 偏好設計師編號/姓名 民國年 民國年 月 月 日 日 搜尋 清除" at bounding box center [277, 46] width 448 height 21
type input "0902335956"
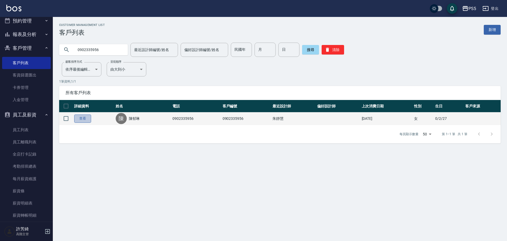
click at [80, 120] on link "查看" at bounding box center [82, 118] width 17 height 8
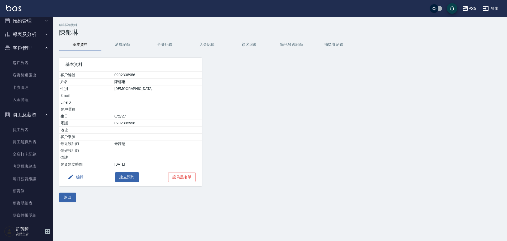
click at [119, 39] on button "消費記錄" at bounding box center [122, 44] width 42 height 13
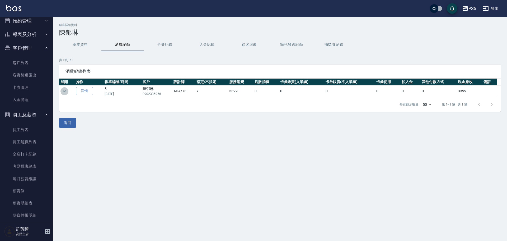
click at [65, 90] on icon "expand row" at bounding box center [64, 91] width 6 height 6
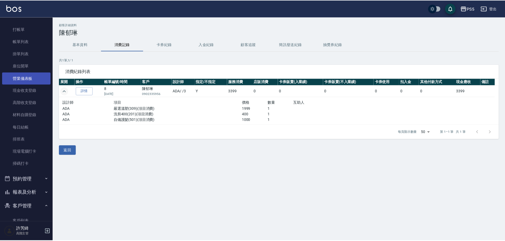
scroll to position [7, 0]
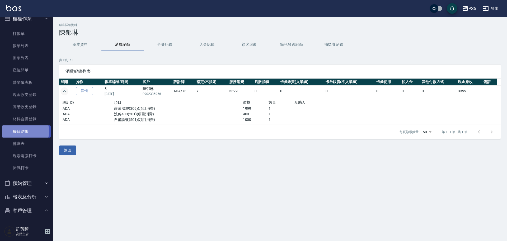
click at [25, 131] on link "每日結帳" at bounding box center [26, 131] width 49 height 12
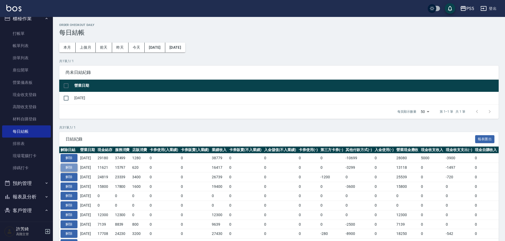
click at [70, 165] on button "解除" at bounding box center [68, 167] width 17 height 8
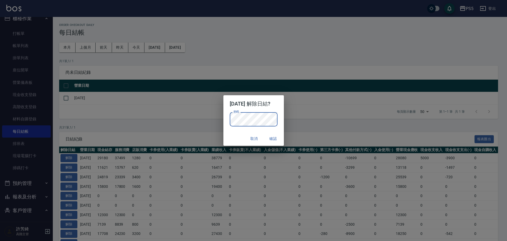
drag, startPoint x: 224, startPoint y: 144, endPoint x: 227, endPoint y: 144, distance: 2.9
click at [224, 144] on div "取消 確認" at bounding box center [253, 139] width 60 height 14
click at [277, 137] on button "確認" at bounding box center [273, 139] width 17 height 10
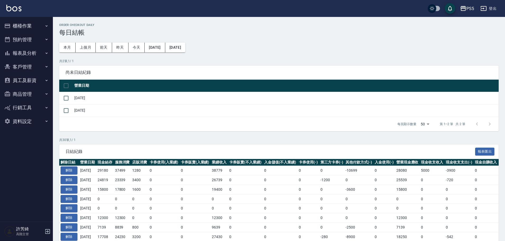
drag, startPoint x: 27, startPoint y: 21, endPoint x: 27, endPoint y: 25, distance: 4.0
click at [27, 21] on button "櫃檯作業" at bounding box center [26, 26] width 49 height 14
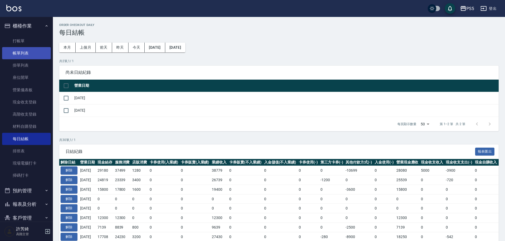
click at [26, 53] on link "帳單列表" at bounding box center [26, 53] width 49 height 12
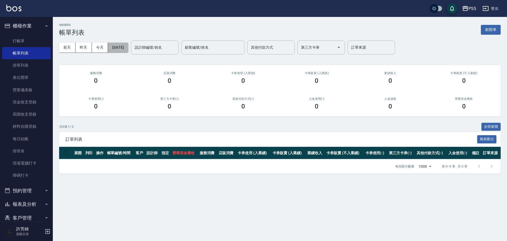
click at [128, 49] on button "[DATE]" at bounding box center [118, 48] width 20 height 10
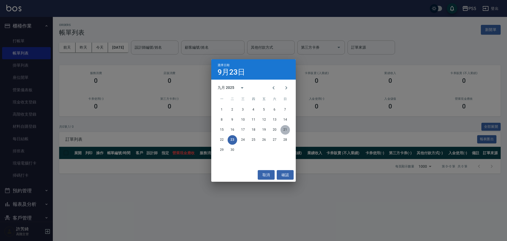
drag, startPoint x: 284, startPoint y: 128, endPoint x: 283, endPoint y: 125, distance: 2.9
click at [284, 128] on button "21" at bounding box center [286, 130] width 10 height 10
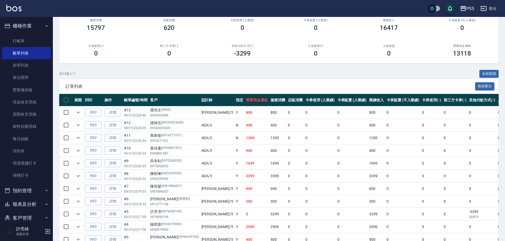
scroll to position [108, 0]
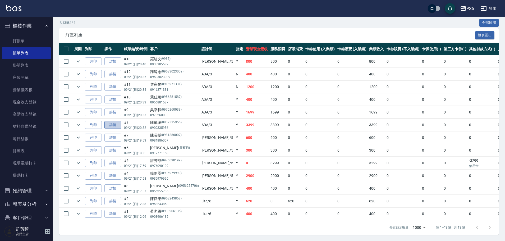
click at [107, 121] on link "詳情" at bounding box center [112, 125] width 17 height 8
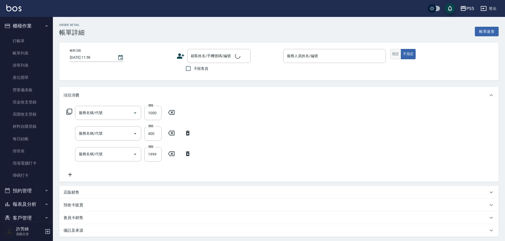
type input "2025/09/21 20:32"
type input "ADA-3"
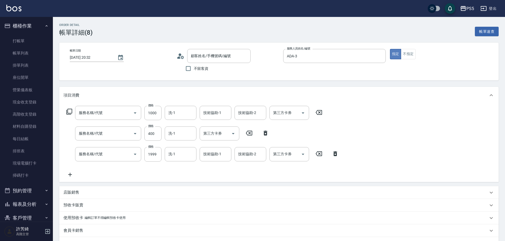
click at [396, 55] on button "指定" at bounding box center [395, 54] width 11 height 10
type input "自備護髮(501)"
type input "洗剪400(201)"
type input "嚴選溫塑(309)"
type input "陳郁琳/0902335956/0902335956"
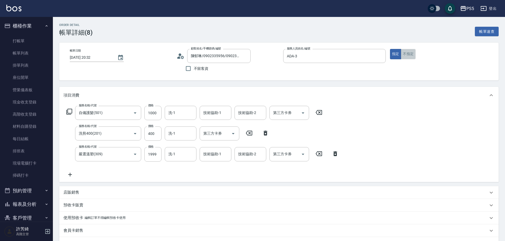
click at [409, 53] on button "不指定" at bounding box center [407, 54] width 15 height 10
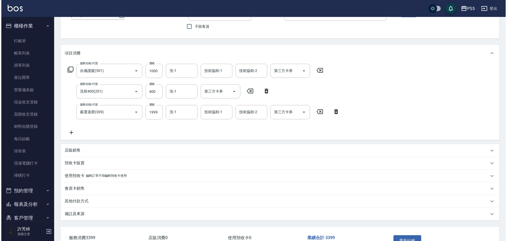
scroll to position [78, 0]
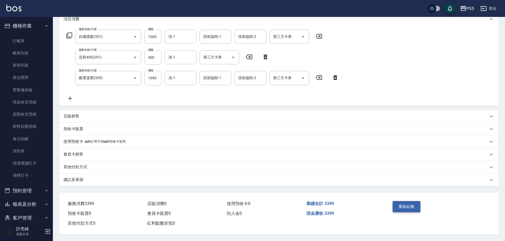
click at [403, 205] on button "重新結帳" at bounding box center [406, 206] width 28 height 11
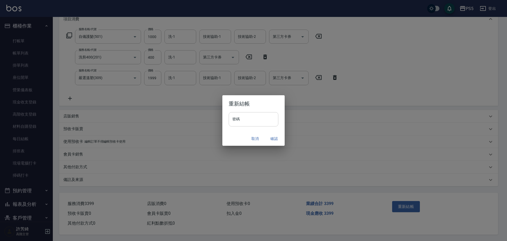
click at [257, 122] on input "密碼" at bounding box center [254, 119] width 50 height 14
type input "****"
click at [275, 138] on button "確認" at bounding box center [274, 139] width 17 height 10
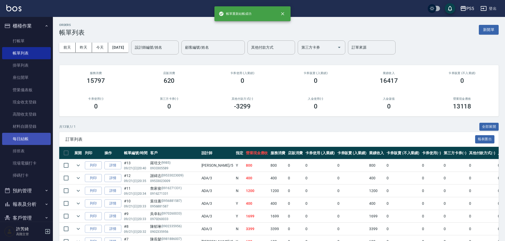
click at [24, 140] on link "每日結帳" at bounding box center [26, 139] width 49 height 12
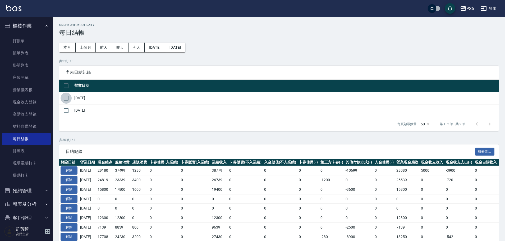
click at [67, 99] on input "checkbox" at bounding box center [65, 97] width 11 height 11
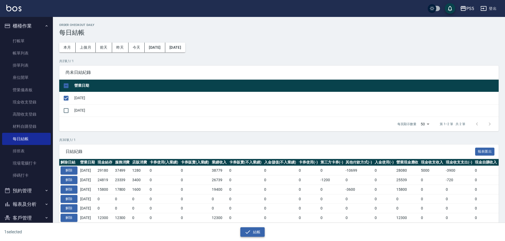
click at [258, 233] on button "結帳" at bounding box center [252, 232] width 25 height 10
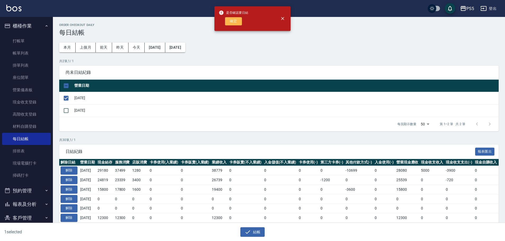
click at [231, 20] on button "確定" at bounding box center [233, 21] width 17 height 8
checkbox input "false"
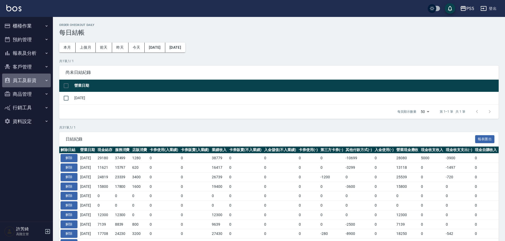
click at [29, 78] on button "員工及薪資" at bounding box center [26, 80] width 49 height 14
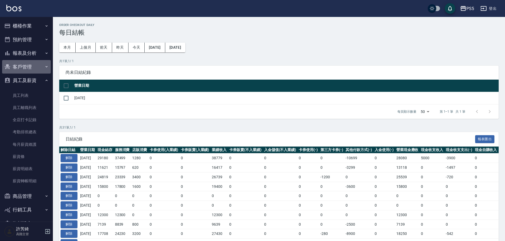
click at [32, 63] on button "客戶管理" at bounding box center [26, 67] width 49 height 14
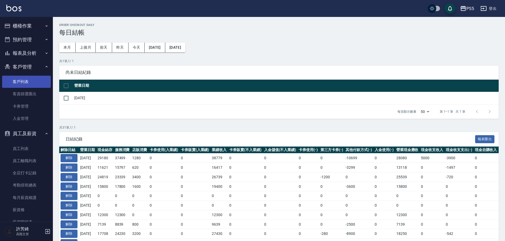
click at [28, 85] on link "客戶列表" at bounding box center [26, 82] width 49 height 12
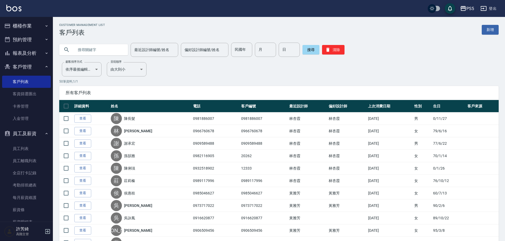
click at [86, 47] on input "text" at bounding box center [99, 50] width 50 height 14
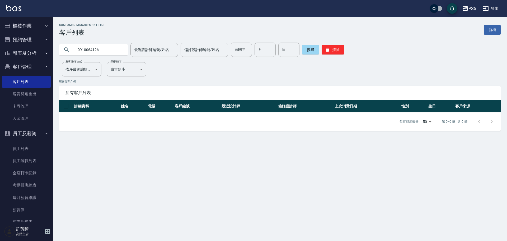
drag, startPoint x: 101, startPoint y: 51, endPoint x: 51, endPoint y: 51, distance: 50.7
click at [51, 51] on div "PS5 登出 櫃檯作業 打帳單 帳單列表 掛單列表 座位開單 營業儀表板 現金收支登錄 高階收支登錄 材料自購登錄 每日結帳 排班表 現場電腦打卡 掃碼打卡 …" at bounding box center [253, 120] width 507 height 241
type input "0913212071"
click at [472, 8] on div "PS5" at bounding box center [473, 8] width 8 height 7
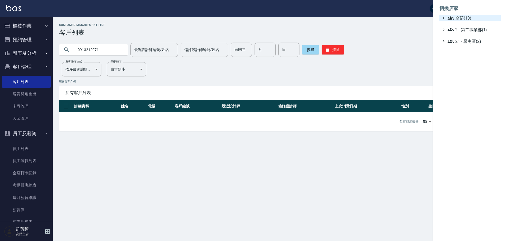
drag, startPoint x: 470, startPoint y: 16, endPoint x: 469, endPoint y: 21, distance: 4.3
click at [470, 18] on span "全部(10)" at bounding box center [473, 18] width 51 height 6
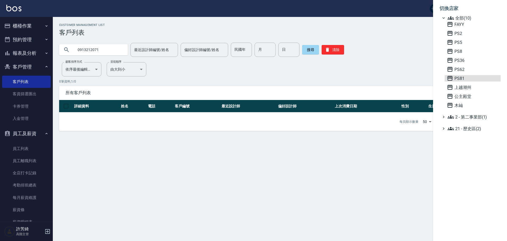
drag, startPoint x: 459, startPoint y: 77, endPoint x: 167, endPoint y: 27, distance: 296.3
click at [459, 77] on span "PS81" at bounding box center [473, 78] width 52 height 6
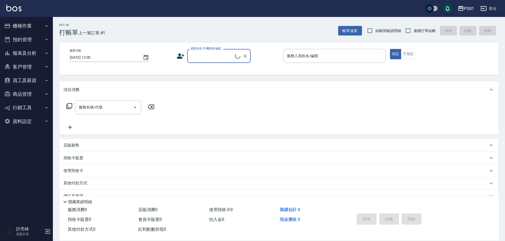
click at [23, 81] on button "員工及薪資" at bounding box center [26, 80] width 49 height 14
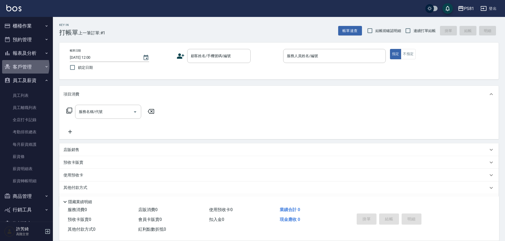
click at [22, 66] on button "客戶管理" at bounding box center [26, 67] width 49 height 14
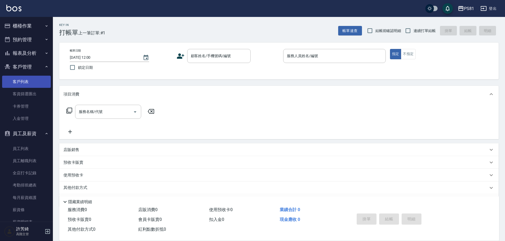
click at [25, 82] on link "客戶列表" at bounding box center [26, 82] width 49 height 12
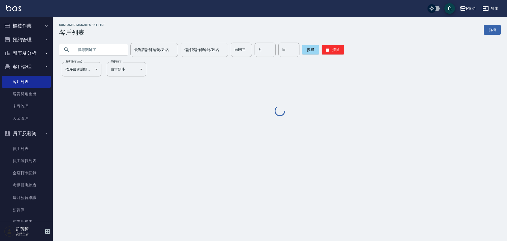
click at [100, 49] on input "text" at bounding box center [99, 50] width 50 height 14
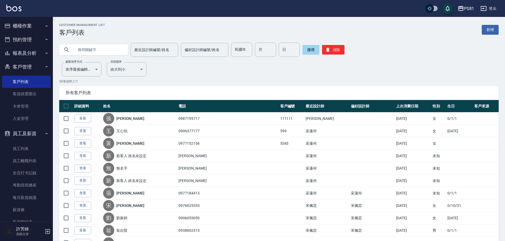
click at [100, 49] on input "text" at bounding box center [99, 50] width 50 height 14
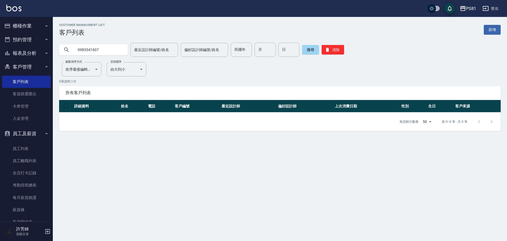
drag, startPoint x: 103, startPoint y: 52, endPoint x: 55, endPoint y: 52, distance: 47.5
click at [55, 52] on div "0983341607 最近設計師編號/姓名 最近設計師編號/姓名 偏好設計師編號/姓名 偏好設計師編號/姓名 民國年 民國年 月 月 日 日 搜尋 清除" at bounding box center [277, 46] width 448 height 21
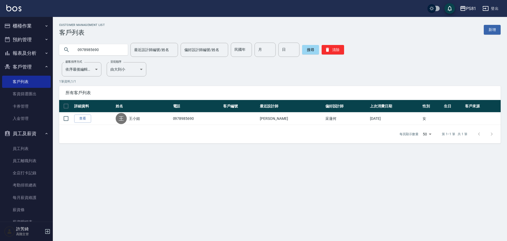
drag, startPoint x: 104, startPoint y: 51, endPoint x: 55, endPoint y: 45, distance: 49.3
click at [55, 45] on div "0978985690 最近設計師編號/姓名 最近設計師編號/姓名 偏好設計師編號/姓名 偏好設計師編號/姓名 民國年 民國年 月 月 日 日 搜尋 清除" at bounding box center [277, 46] width 448 height 21
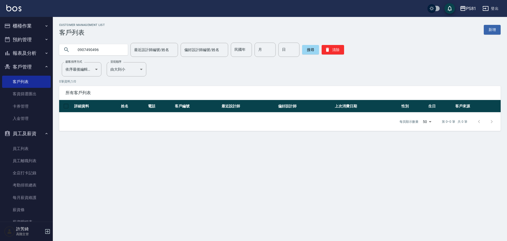
drag, startPoint x: 98, startPoint y: 50, endPoint x: 43, endPoint y: 50, distance: 54.4
click at [43, 50] on div "PS81 登出 櫃檯作業 打帳單 帳單列表 掛單列表 座位開單 營業儀表板 現金收支登錄 高階收支登錄 材料自購登錄 每日結帳 排班表 現場電腦打卡 掃碼打卡…" at bounding box center [253, 120] width 507 height 241
drag, startPoint x: 106, startPoint y: 49, endPoint x: 55, endPoint y: 49, distance: 51.0
click at [55, 49] on div "0960987027 最近設計師編號/姓名 最近設計師編號/姓名 偏好設計師編號/姓名 偏好設計師編號/姓名 民國年 民國年 月 月 日 日 搜尋 清除" at bounding box center [277, 46] width 448 height 21
drag, startPoint x: 105, startPoint y: 49, endPoint x: 39, endPoint y: 49, distance: 65.2
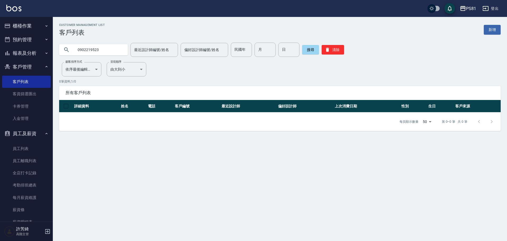
click at [39, 49] on div "PS81 登出 櫃檯作業 打帳單 帳單列表 掛單列表 座位開單 營業儀表板 現金收支登錄 高階收支登錄 材料自購登錄 每日結帳 排班表 現場電腦打卡 掃碼打卡…" at bounding box center [253, 120] width 507 height 241
drag, startPoint x: 104, startPoint y: 51, endPoint x: 43, endPoint y: 49, distance: 60.5
click at [43, 49] on div "PS81 登出 櫃檯作業 打帳單 帳單列表 掛單列表 座位開單 營業儀表板 現金收支登錄 高階收支登錄 材料自購登錄 每日結帳 排班表 現場電腦打卡 掃碼打卡…" at bounding box center [253, 120] width 507 height 241
type input "0989482211"
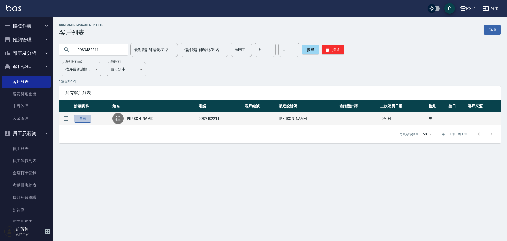
click at [83, 120] on link "查看" at bounding box center [82, 118] width 17 height 8
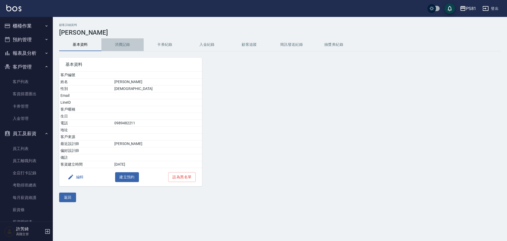
click at [124, 47] on button "消費記錄" at bounding box center [122, 44] width 42 height 13
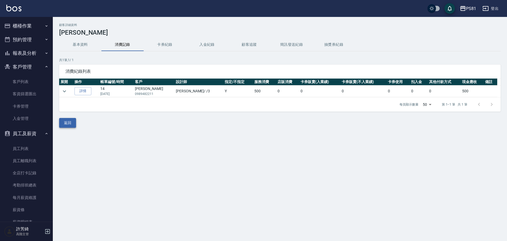
click at [67, 122] on button "返回" at bounding box center [67, 123] width 17 height 10
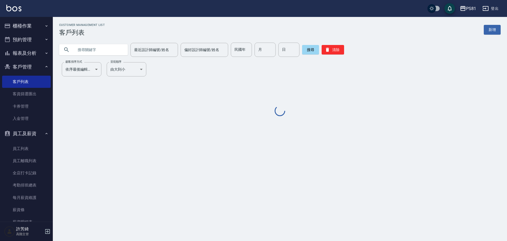
click at [96, 48] on input "text" at bounding box center [99, 50] width 50 height 14
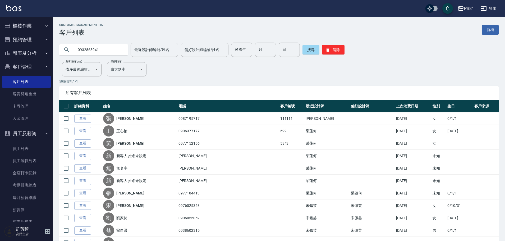
type input "0932863941"
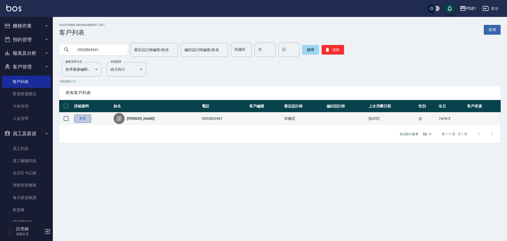
click at [81, 117] on link "查看" at bounding box center [82, 118] width 17 height 8
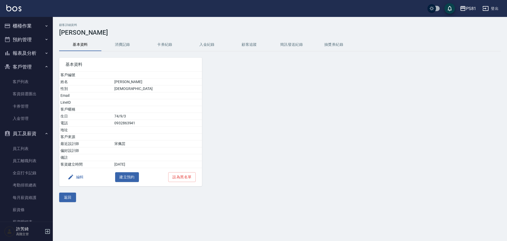
click at [113, 47] on button "消費記錄" at bounding box center [122, 44] width 42 height 13
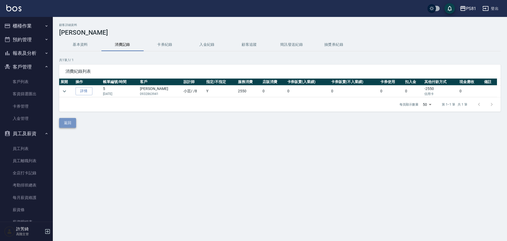
click at [71, 123] on button "返回" at bounding box center [67, 123] width 17 height 10
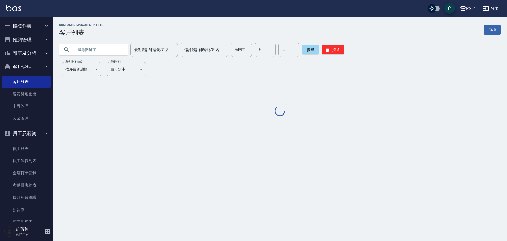
click at [91, 49] on input "text" at bounding box center [99, 50] width 50 height 14
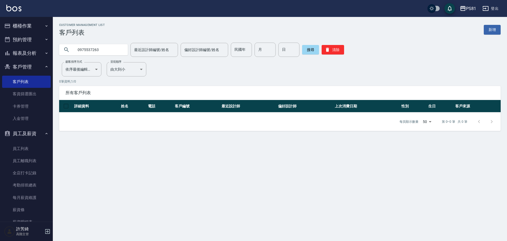
drag, startPoint x: 107, startPoint y: 49, endPoint x: 35, endPoint y: 51, distance: 72.1
click at [35, 51] on div "PS81 登出 櫃檯作業 打帳單 帳單列表 掛單列表 座位開單 營業儀表板 現金收支登錄 高階收支登錄 材料自購登錄 每日結帳 排班表 現場電腦打卡 掃碼打卡…" at bounding box center [253, 120] width 507 height 241
type input "0975537263"
click at [305, 50] on button "搜尋" at bounding box center [310, 50] width 17 height 10
click at [473, 11] on div "PS81" at bounding box center [471, 8] width 10 height 7
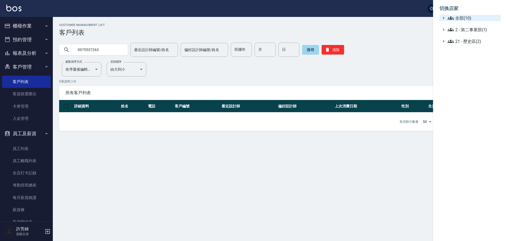
click at [472, 19] on span "全部(10)" at bounding box center [473, 18] width 51 height 6
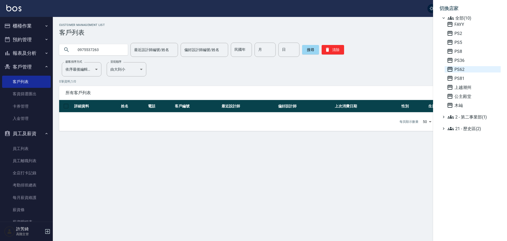
click at [462, 68] on span "PS62" at bounding box center [473, 69] width 52 height 6
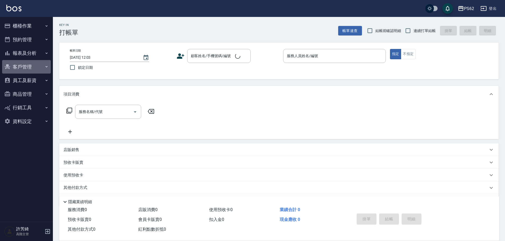
click at [22, 65] on button "客戶管理" at bounding box center [26, 67] width 49 height 14
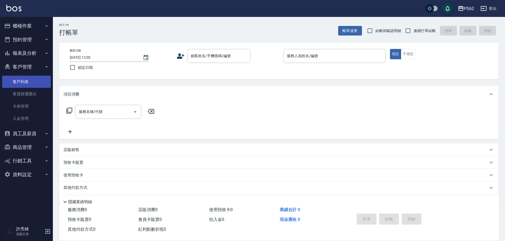
click at [26, 82] on link "客戶列表" at bounding box center [26, 82] width 49 height 12
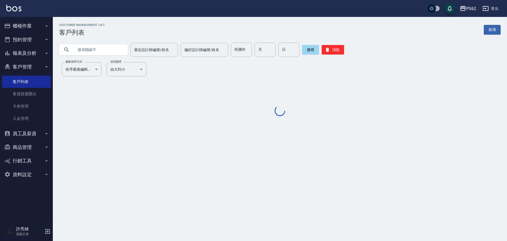
click at [97, 51] on input "text" at bounding box center [99, 50] width 50 height 14
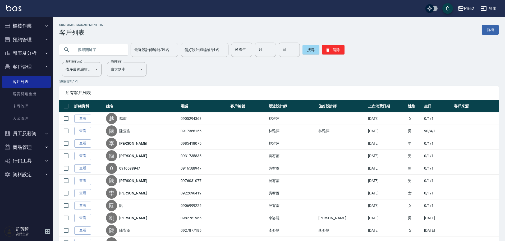
click at [96, 49] on input "text" at bounding box center [99, 50] width 50 height 14
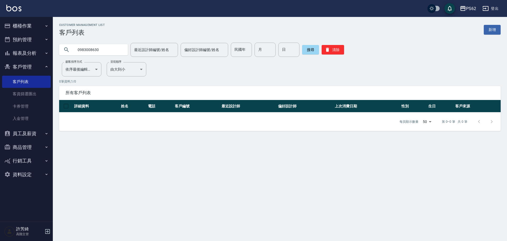
drag, startPoint x: 71, startPoint y: 51, endPoint x: 51, endPoint y: 52, distance: 19.8
click at [51, 52] on div "PS62 登出 櫃檯作業 打帳單 帳單列表 掛單列表 座位開單 營業儀表板 現金收支登錄 高階收支登錄 材料自購登錄 每日結帳 排班表 現場電腦打卡 掃碼打卡…" at bounding box center [253, 120] width 507 height 241
type input "0903871827"
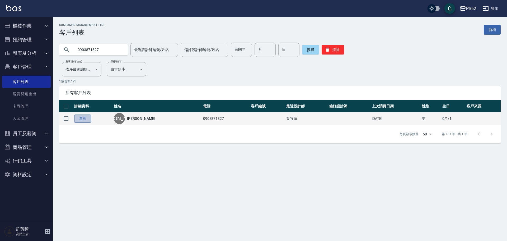
click at [85, 120] on link "查看" at bounding box center [82, 118] width 17 height 8
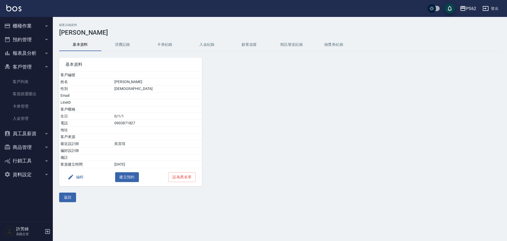
click at [124, 42] on button "消費記錄" at bounding box center [122, 44] width 42 height 13
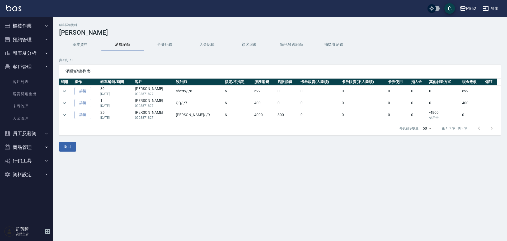
click at [85, 47] on button "基本資料" at bounding box center [80, 44] width 42 height 13
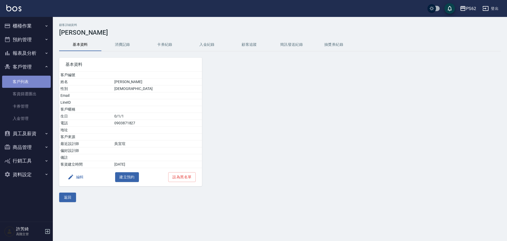
click at [21, 79] on link "客戶列表" at bounding box center [26, 82] width 49 height 12
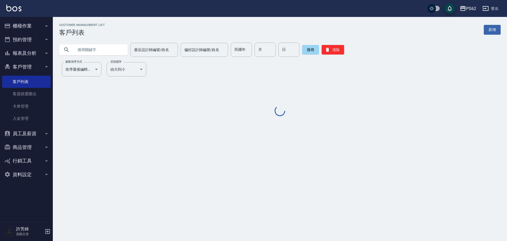
click at [100, 49] on input "text" at bounding box center [99, 50] width 50 height 14
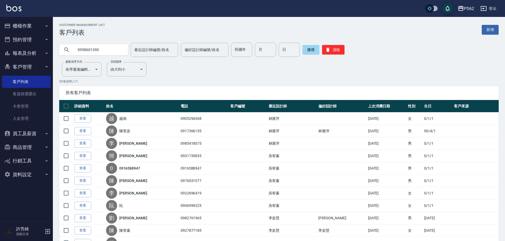
type input "0958601390"
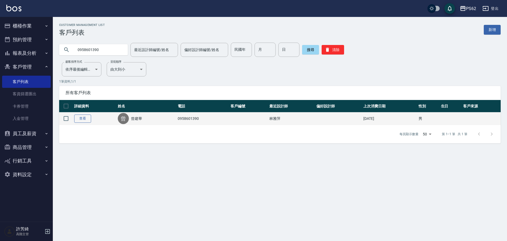
click at [79, 118] on link "查看" at bounding box center [82, 118] width 17 height 8
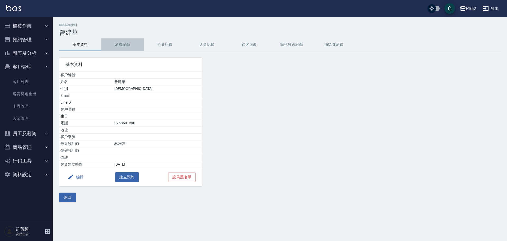
click at [128, 44] on button "消費記錄" at bounding box center [122, 44] width 42 height 13
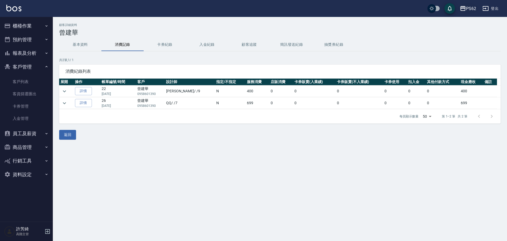
click at [475, 8] on div "PS62" at bounding box center [471, 8] width 10 height 7
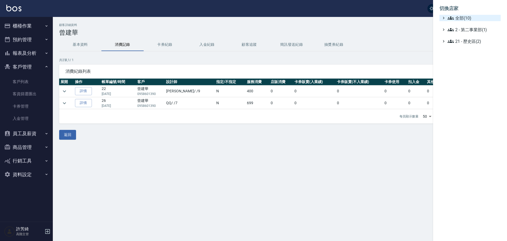
click at [469, 16] on span "全部(10)" at bounding box center [473, 18] width 51 height 6
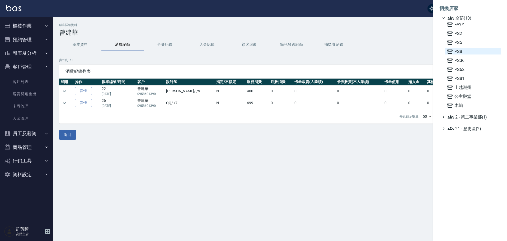
click at [460, 54] on span "PS8" at bounding box center [473, 51] width 52 height 6
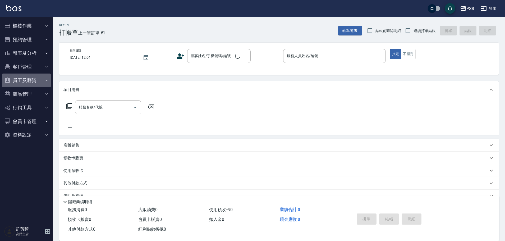
click at [26, 81] on button "員工及薪資" at bounding box center [26, 80] width 49 height 14
click at [30, 98] on link "員工列表" at bounding box center [26, 95] width 49 height 12
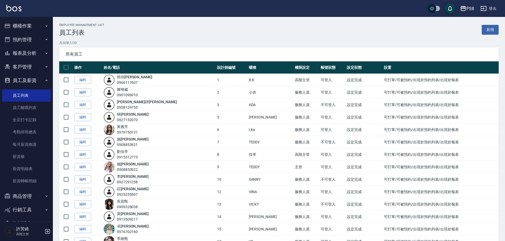
click at [35, 67] on button "客戶管理" at bounding box center [26, 67] width 49 height 14
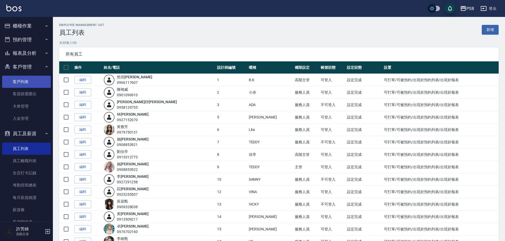
click at [27, 82] on link "客戶列表" at bounding box center [26, 82] width 49 height 12
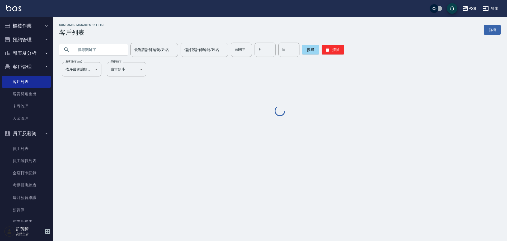
click at [86, 50] on input "text" at bounding box center [99, 50] width 50 height 14
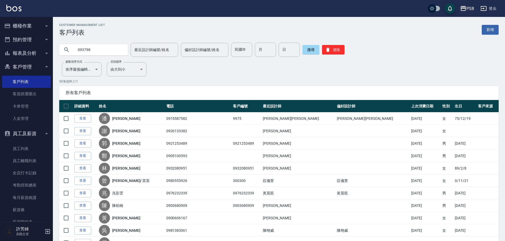
drag, startPoint x: 94, startPoint y: 49, endPoint x: 86, endPoint y: 49, distance: 7.7
click at [86, 49] on input "093798" at bounding box center [99, 50] width 50 height 14
type input "0937861226"
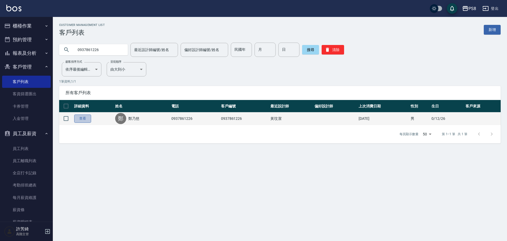
click at [80, 116] on link "查看" at bounding box center [82, 118] width 17 height 8
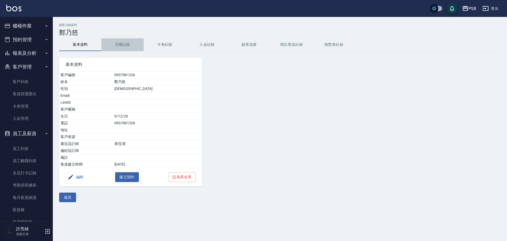
click at [124, 41] on button "消費記錄" at bounding box center [122, 44] width 42 height 13
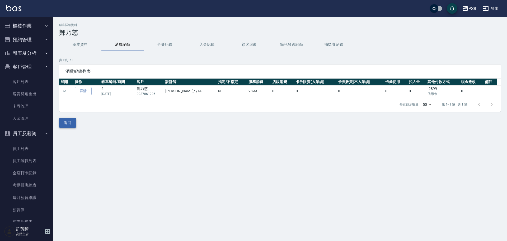
click at [65, 124] on button "返回" at bounding box center [67, 123] width 17 height 10
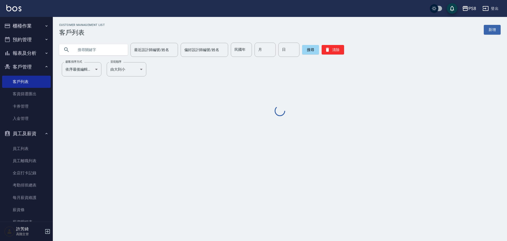
click at [82, 49] on input "text" at bounding box center [99, 50] width 50 height 14
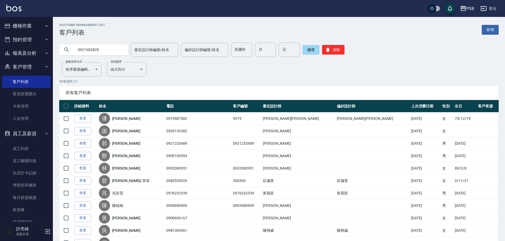
type input "0921682828"
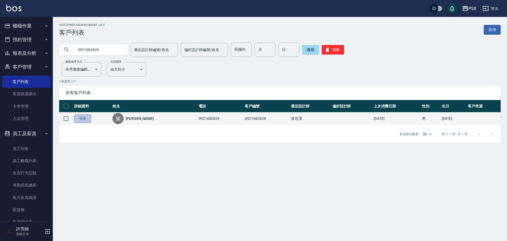
click at [85, 118] on link "查看" at bounding box center [82, 118] width 17 height 8
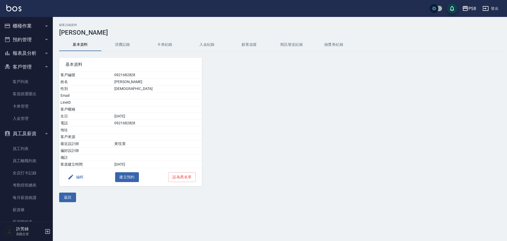
click at [123, 41] on button "消費記錄" at bounding box center [122, 44] width 42 height 13
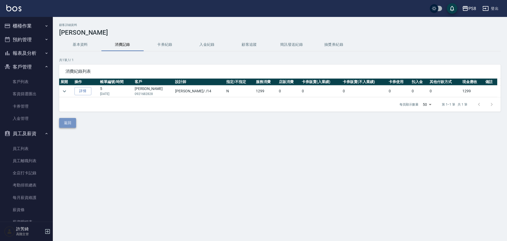
click at [69, 124] on button "返回" at bounding box center [67, 123] width 17 height 10
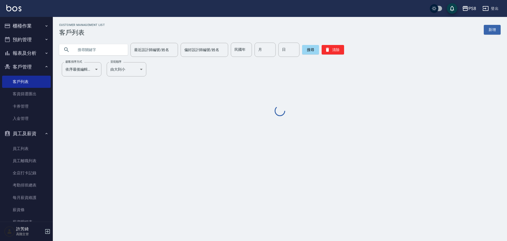
click at [85, 50] on input "text" at bounding box center [99, 50] width 50 height 14
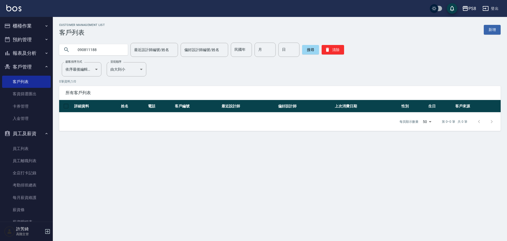
drag, startPoint x: 100, startPoint y: 49, endPoint x: 66, endPoint y: 48, distance: 34.4
click at [66, 49] on div "090811188" at bounding box center [93, 49] width 69 height 11
type input "0908110188"
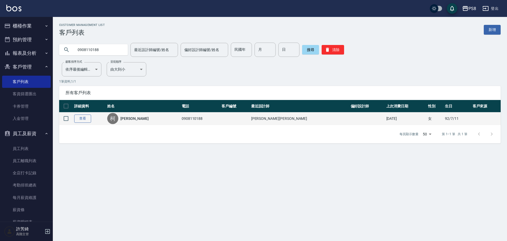
drag, startPoint x: 84, startPoint y: 117, endPoint x: 125, endPoint y: 71, distance: 61.8
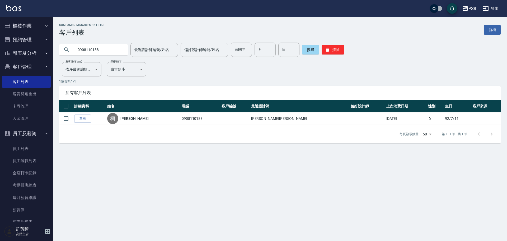
click at [85, 117] on link "查看" at bounding box center [82, 118] width 17 height 8
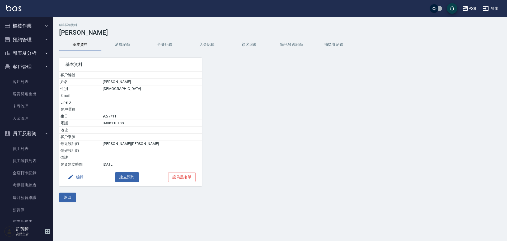
click at [124, 43] on button "消費記錄" at bounding box center [122, 44] width 42 height 13
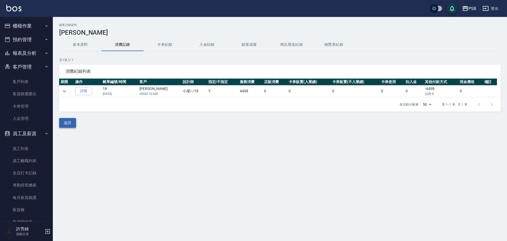
click at [74, 124] on button "返回" at bounding box center [67, 123] width 17 height 10
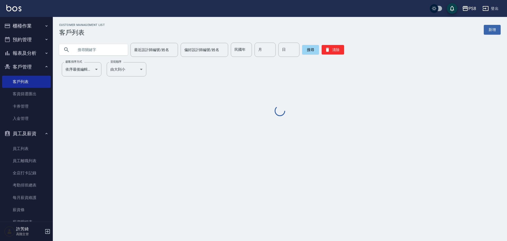
click at [89, 50] on input "text" at bounding box center [99, 50] width 50 height 14
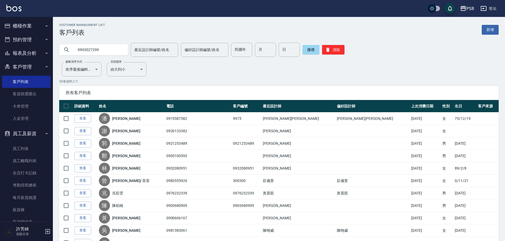
type input "0903027299"
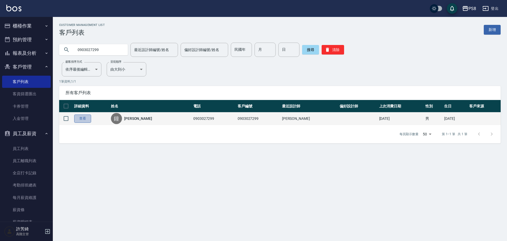
click at [84, 119] on link "查看" at bounding box center [82, 118] width 17 height 8
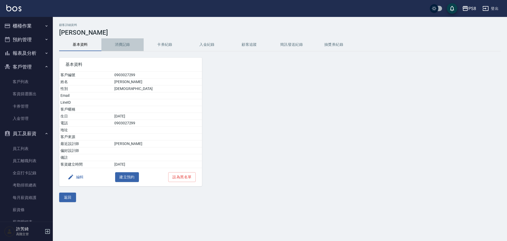
click at [122, 44] on button "消費記錄" at bounding box center [122, 44] width 42 height 13
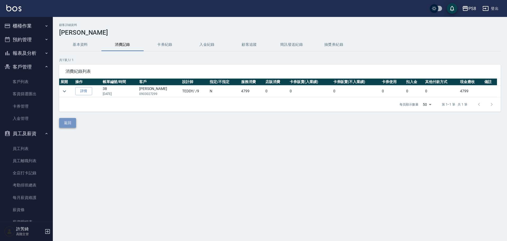
click at [70, 123] on button "返回" at bounding box center [67, 123] width 17 height 10
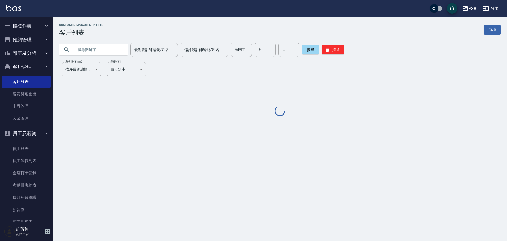
click at [86, 49] on input "text" at bounding box center [99, 50] width 50 height 14
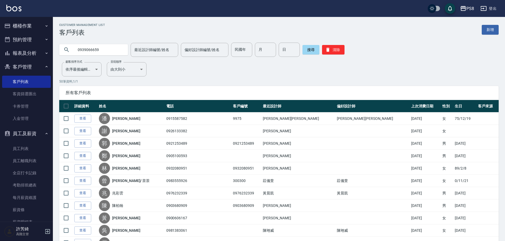
type input "0939066659"
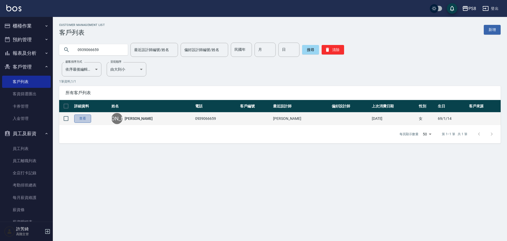
click at [82, 119] on link "查看" at bounding box center [82, 118] width 17 height 8
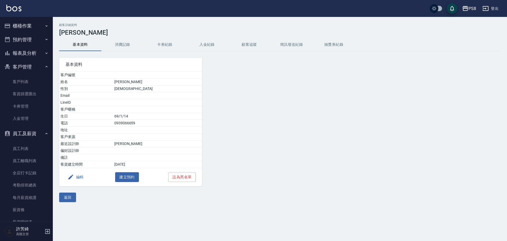
click at [121, 42] on button "消費記錄" at bounding box center [122, 44] width 42 height 13
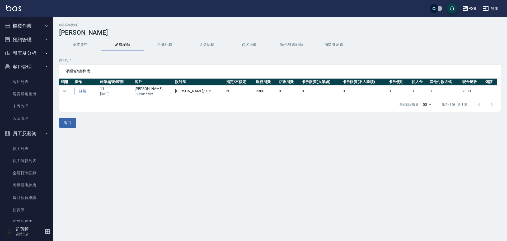
click at [471, 5] on button "PS8" at bounding box center [469, 8] width 18 height 11
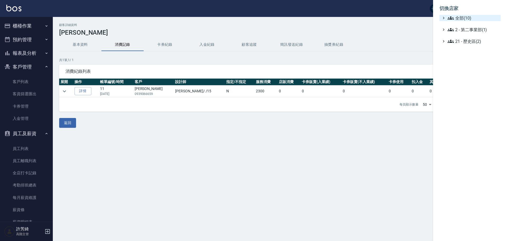
click at [472, 17] on span "全部(10)" at bounding box center [473, 18] width 51 height 6
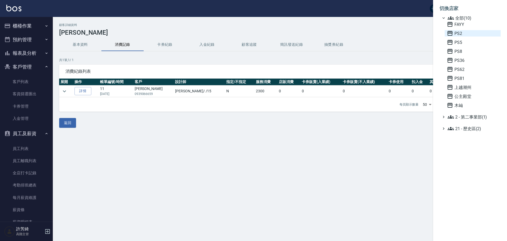
click at [461, 32] on span "PS2" at bounding box center [473, 33] width 52 height 6
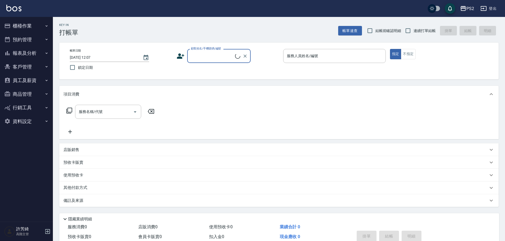
click at [8, 24] on icon "button" at bounding box center [7, 26] width 6 height 6
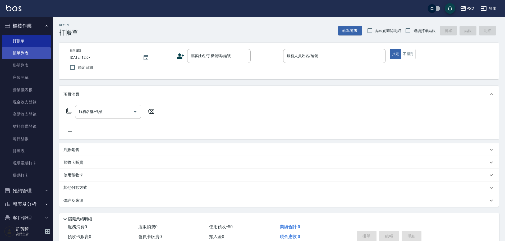
drag, startPoint x: 29, startPoint y: 55, endPoint x: 37, endPoint y: 53, distance: 8.1
click at [29, 55] on link "帳單列表" at bounding box center [26, 53] width 49 height 12
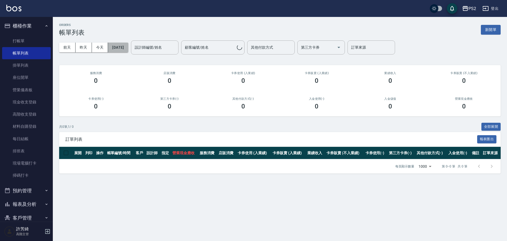
click at [124, 47] on button "[DATE]" at bounding box center [118, 48] width 20 height 10
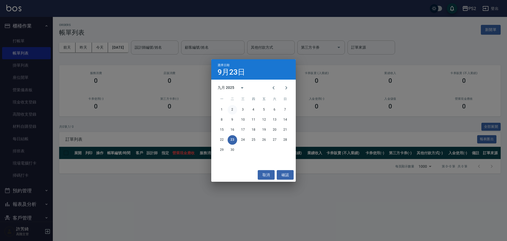
click at [233, 110] on button "2" at bounding box center [233, 110] width 10 height 10
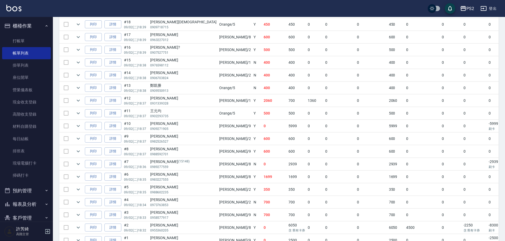
scroll to position [264, 0]
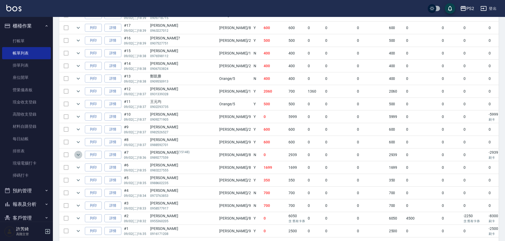
click at [79, 155] on icon "expand row" at bounding box center [78, 155] width 3 height 2
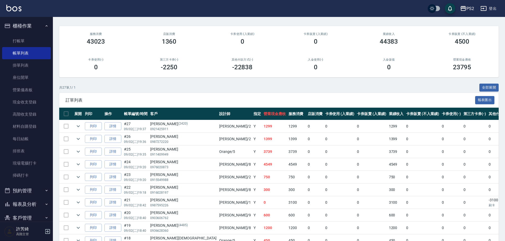
scroll to position [0, 0]
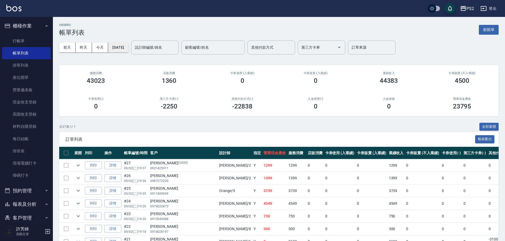
click at [122, 49] on button "[DATE]" at bounding box center [118, 48] width 20 height 10
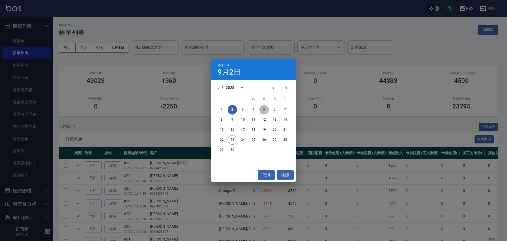
click at [266, 109] on button "5" at bounding box center [264, 110] width 10 height 10
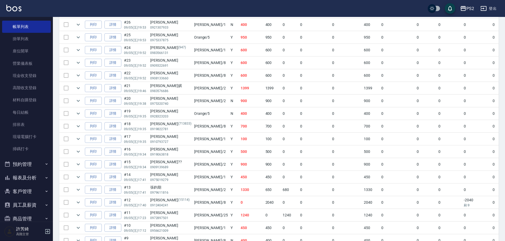
scroll to position [64, 0]
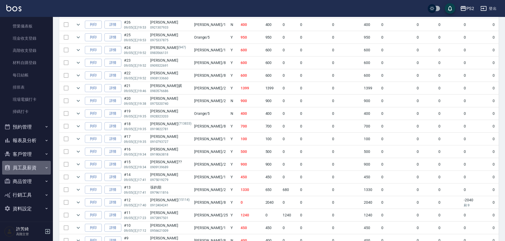
click at [31, 167] on button "員工及薪資" at bounding box center [26, 168] width 49 height 14
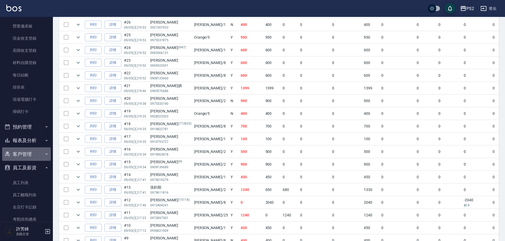
click at [30, 151] on button "客戶管理" at bounding box center [26, 154] width 49 height 14
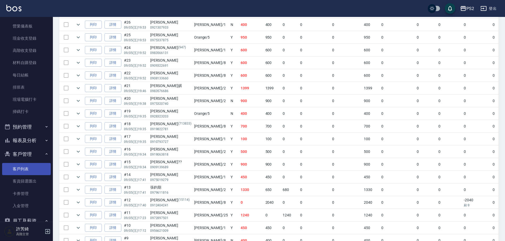
click at [29, 167] on link "客戶列表" at bounding box center [26, 169] width 49 height 12
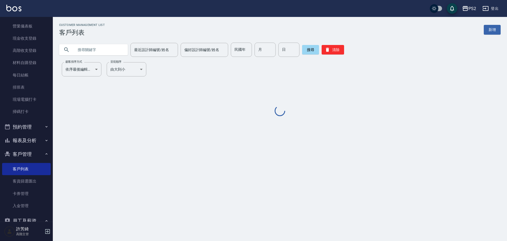
click at [92, 49] on input "text" at bounding box center [99, 50] width 50 height 14
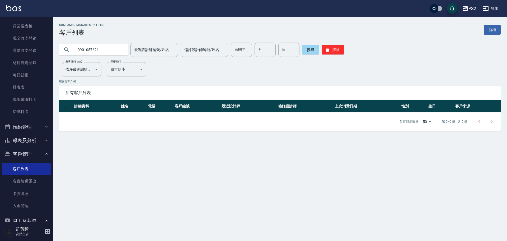
drag, startPoint x: 104, startPoint y: 50, endPoint x: 51, endPoint y: 48, distance: 52.8
click at [52, 49] on div "PS2 登出 櫃檯作業 打帳單 帳單列表 掛單列表 座位開單 營業儀表板 現金收支登錄 高階收支登錄 材料自購登錄 每日結帳 排班表 現場電腦打卡 掃碼打卡 …" at bounding box center [253, 120] width 507 height 241
drag, startPoint x: 65, startPoint y: 49, endPoint x: 60, endPoint y: 49, distance: 5.3
click at [60, 49] on div "0960092550" at bounding box center [93, 49] width 69 height 11
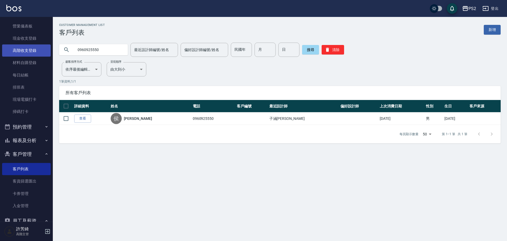
drag, startPoint x: 68, startPoint y: 49, endPoint x: 29, endPoint y: 49, distance: 39.4
click at [29, 49] on div "PS2 登出 櫃檯作業 打帳單 帳單列表 掛單列表 座位開單 營業儀表板 現金收支登錄 高階收支登錄 材料自購登錄 每日結帳 排班表 現場電腦打卡 掃碼打卡 …" at bounding box center [253, 120] width 507 height 241
type input "0919063818"
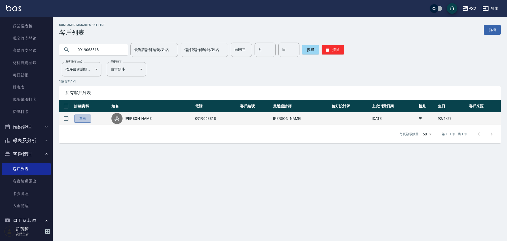
click at [84, 118] on link "查看" at bounding box center [82, 118] width 17 height 8
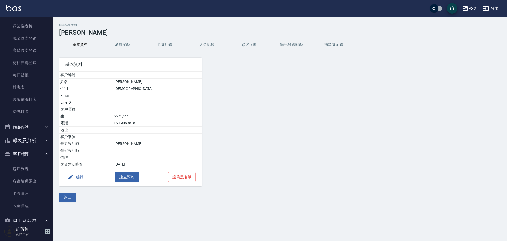
click at [119, 40] on button "消費記錄" at bounding box center [122, 44] width 42 height 13
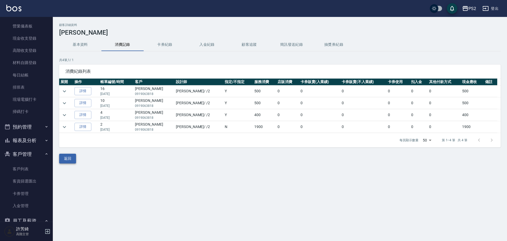
click at [62, 155] on button "返回" at bounding box center [67, 158] width 17 height 10
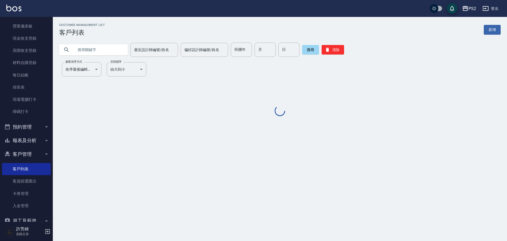
click at [82, 51] on input "text" at bounding box center [99, 50] width 50 height 14
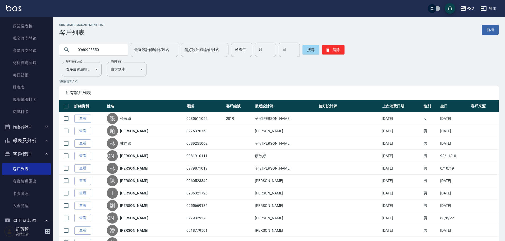
type input "0960925550"
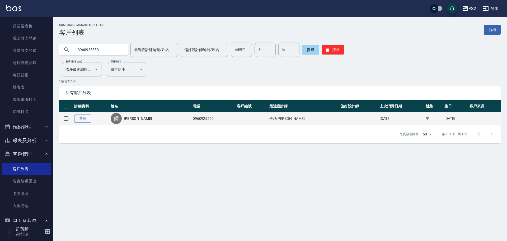
click at [85, 122] on link "查看" at bounding box center [82, 118] width 17 height 8
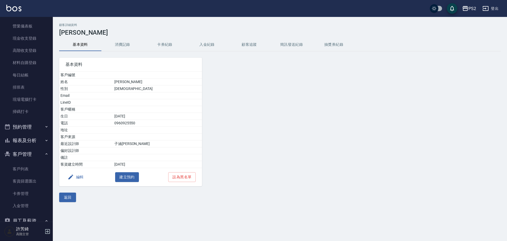
click at [120, 45] on button "消費記錄" at bounding box center [122, 44] width 42 height 13
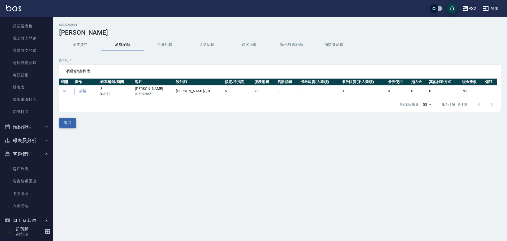
click at [62, 124] on button "返回" at bounding box center [67, 123] width 17 height 10
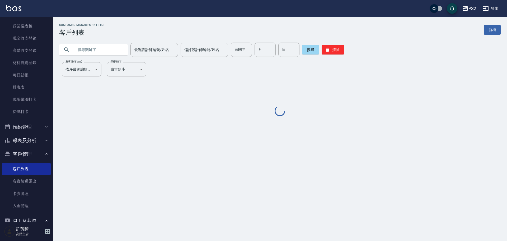
click at [90, 49] on input "text" at bounding box center [99, 50] width 50 height 14
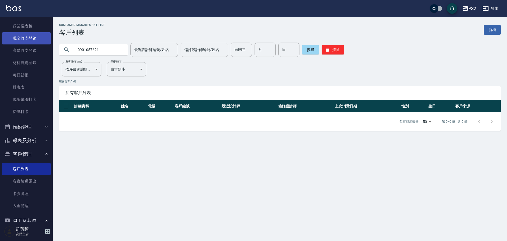
drag, startPoint x: 100, startPoint y: 48, endPoint x: 33, endPoint y: 39, distance: 67.5
click at [38, 39] on div "PS2 登出 櫃檯作業 打帳單 帳單列表 掛單列表 座位開單 營業儀表板 現金收支登錄 高階收支登錄 材料自購登錄 每日結帳 排班表 現場電腦打卡 掃碼打卡 …" at bounding box center [253, 120] width 507 height 241
type input "0932217119"
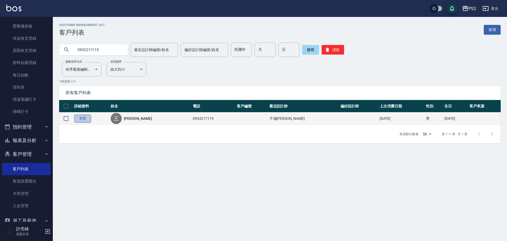
click at [83, 118] on link "查看" at bounding box center [82, 118] width 17 height 8
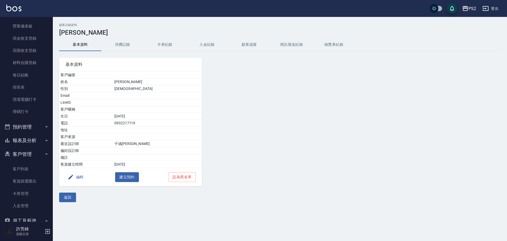
click at [116, 39] on button "消費記錄" at bounding box center [122, 44] width 42 height 13
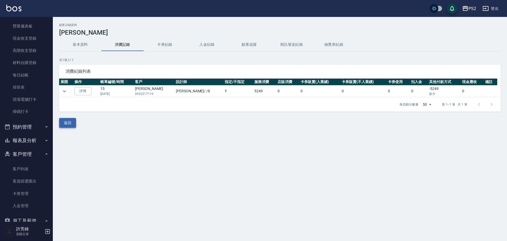
click at [62, 121] on button "返回" at bounding box center [67, 123] width 17 height 10
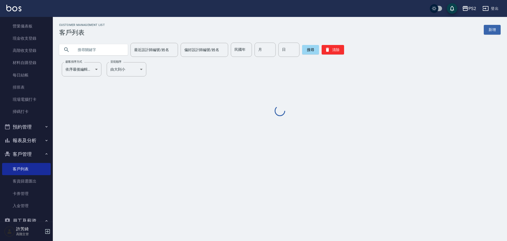
click at [97, 49] on input "text" at bounding box center [99, 50] width 50 height 14
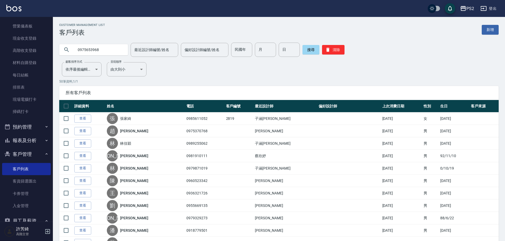
type input "0975653968"
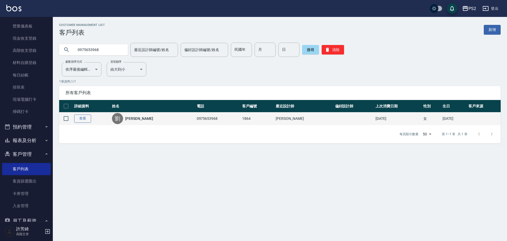
click at [83, 116] on link "查看" at bounding box center [82, 118] width 17 height 8
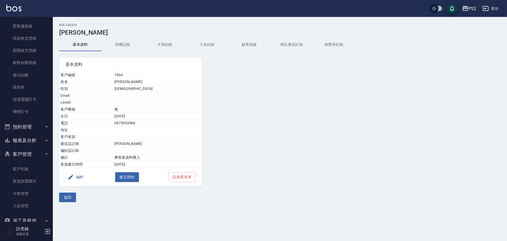
click at [123, 45] on button "消費記錄" at bounding box center [122, 44] width 42 height 13
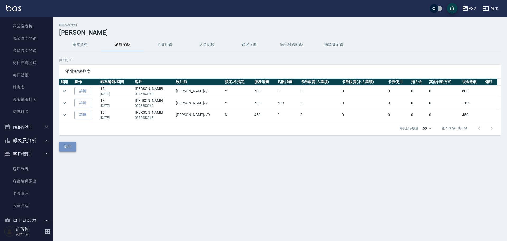
click at [68, 147] on button "返回" at bounding box center [67, 147] width 17 height 10
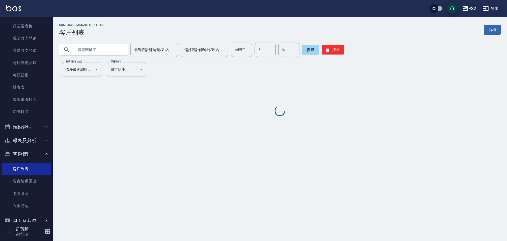
click at [83, 50] on input "text" at bounding box center [99, 50] width 50 height 14
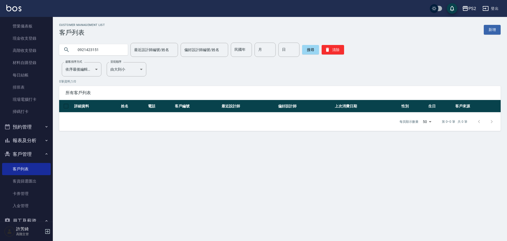
drag, startPoint x: 103, startPoint y: 48, endPoint x: 52, endPoint y: 58, distance: 51.4
click at [52, 58] on div "PS2 登出 櫃檯作業 打帳單 帳單列表 掛單列表 座位開單 營業儀表板 現金收支登錄 高階收支登錄 材料自購登錄 每日結帳 排班表 現場電腦打卡 掃碼打卡 …" at bounding box center [253, 120] width 507 height 241
type input "0985951672"
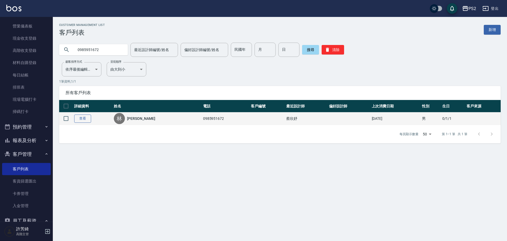
click at [87, 122] on td "查看" at bounding box center [93, 118] width 40 height 12
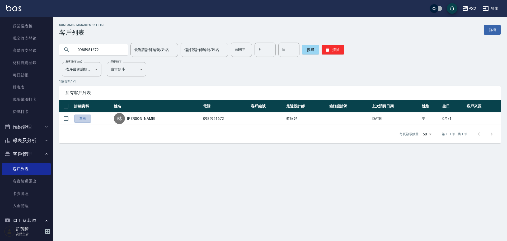
click at [81, 122] on link "查看" at bounding box center [82, 118] width 17 height 8
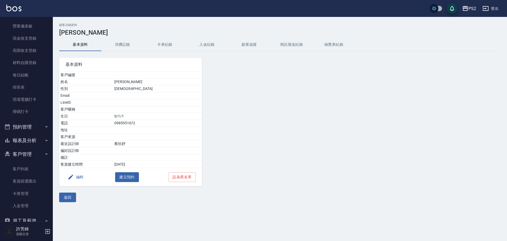
click at [122, 42] on button "消費記錄" at bounding box center [122, 44] width 42 height 13
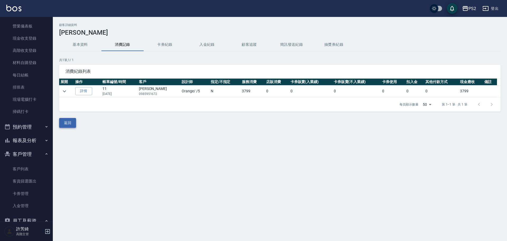
click at [72, 119] on button "返回" at bounding box center [67, 123] width 17 height 10
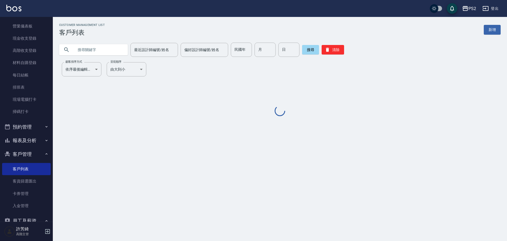
click at [101, 51] on input "text" at bounding box center [99, 50] width 50 height 14
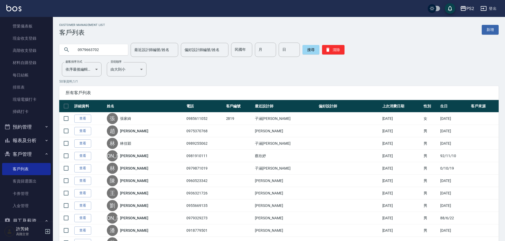
type input "0979663702"
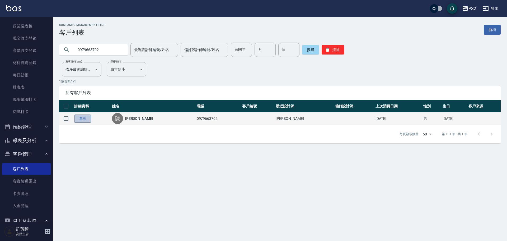
click at [82, 119] on link "查看" at bounding box center [82, 118] width 17 height 8
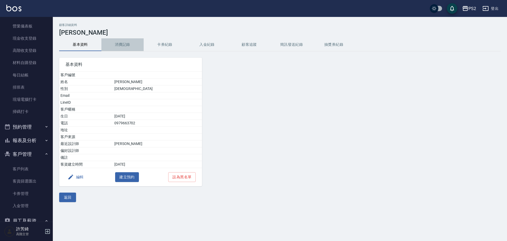
click at [124, 43] on button "消費記錄" at bounding box center [122, 44] width 42 height 13
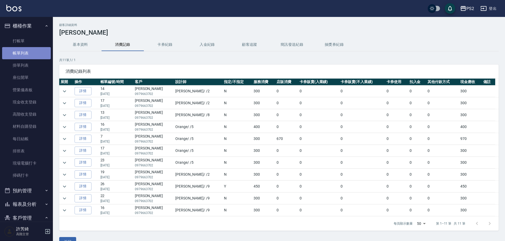
click at [30, 53] on link "帳單列表" at bounding box center [26, 53] width 49 height 12
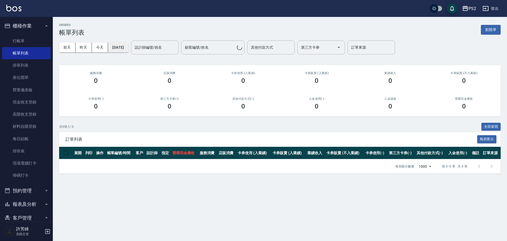
click at [126, 45] on button "2025/09/23" at bounding box center [118, 48] width 20 height 10
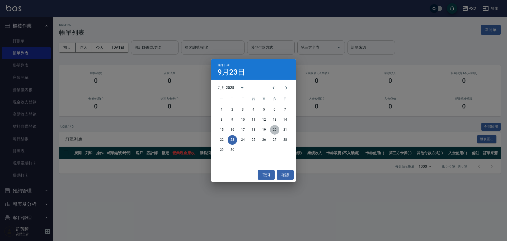
click at [275, 130] on button "20" at bounding box center [275, 130] width 10 height 10
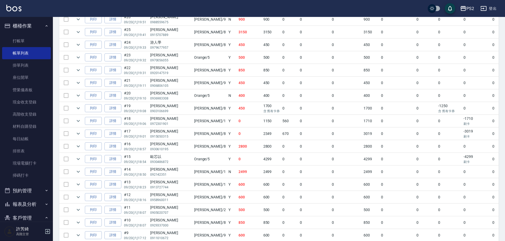
scroll to position [185, 0]
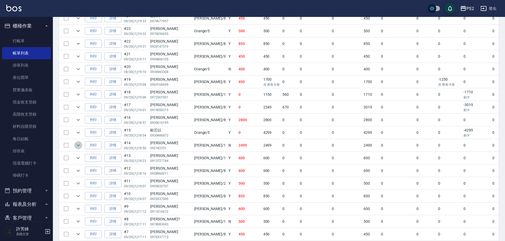
click at [77, 144] on icon "expand row" at bounding box center [78, 145] width 3 height 2
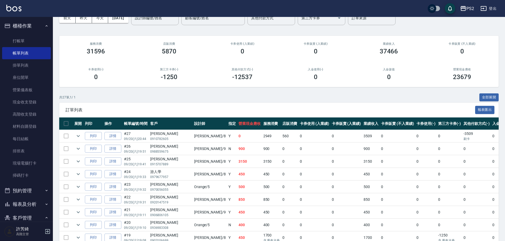
scroll to position [0, 0]
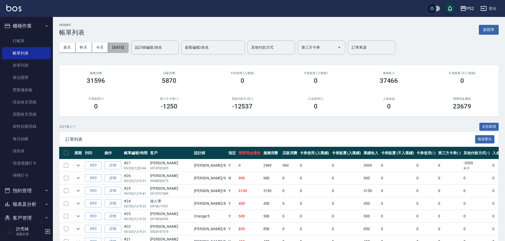
click at [123, 48] on button "2025/09/20" at bounding box center [118, 48] width 20 height 10
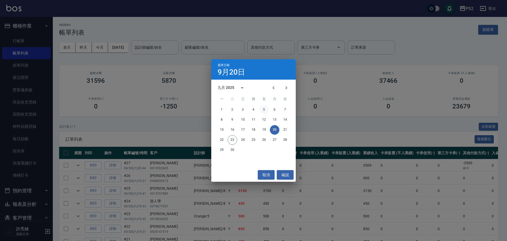
click at [267, 108] on button "5" at bounding box center [264, 110] width 10 height 10
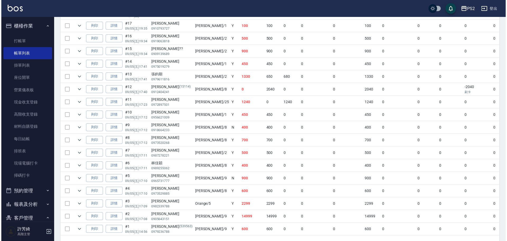
scroll to position [291, 0]
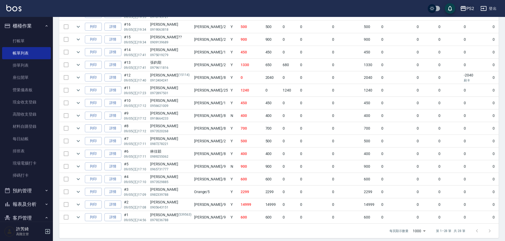
click at [468, 9] on div "PS2" at bounding box center [470, 8] width 8 height 7
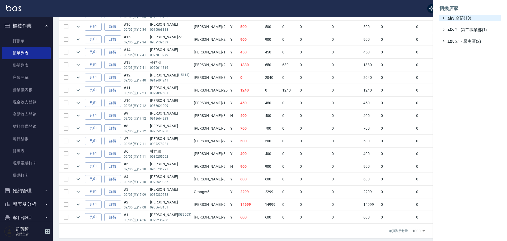
click at [462, 20] on span "全部(10)" at bounding box center [473, 18] width 51 height 6
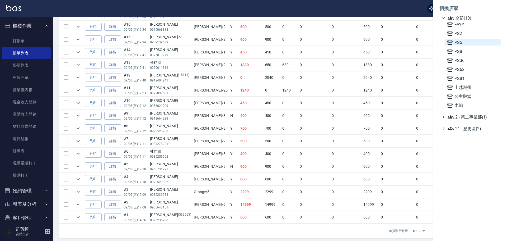
click at [463, 41] on span "PS5" at bounding box center [473, 42] width 52 height 6
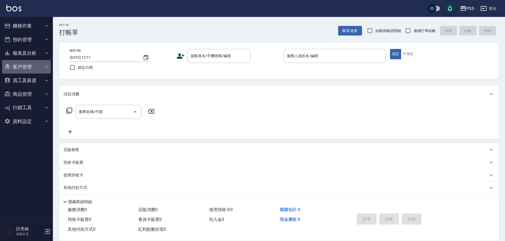
click at [19, 67] on button "客戶管理" at bounding box center [26, 67] width 49 height 14
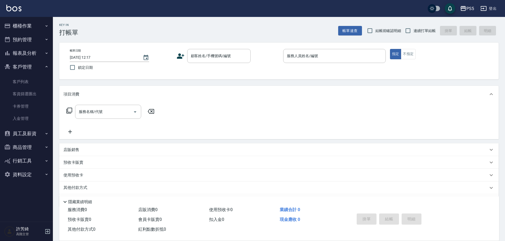
click at [25, 59] on button "報表及分析" at bounding box center [26, 53] width 49 height 14
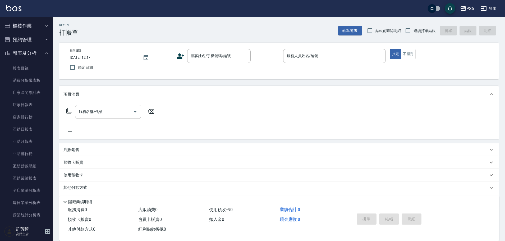
click at [26, 54] on button "報表及分析" at bounding box center [26, 53] width 49 height 14
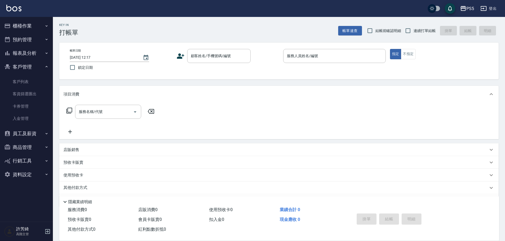
click at [25, 63] on button "客戶管理" at bounding box center [26, 67] width 49 height 14
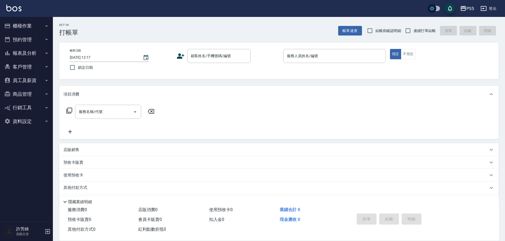
click at [22, 75] on button "員工及薪資" at bounding box center [26, 80] width 49 height 14
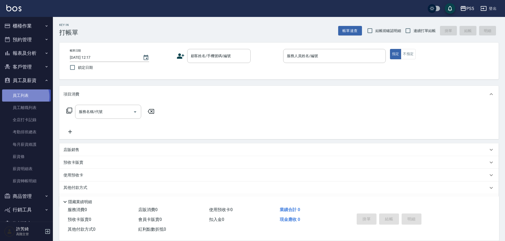
click at [24, 96] on link "員工列表" at bounding box center [26, 95] width 49 height 12
